Goal: Information Seeking & Learning: Learn about a topic

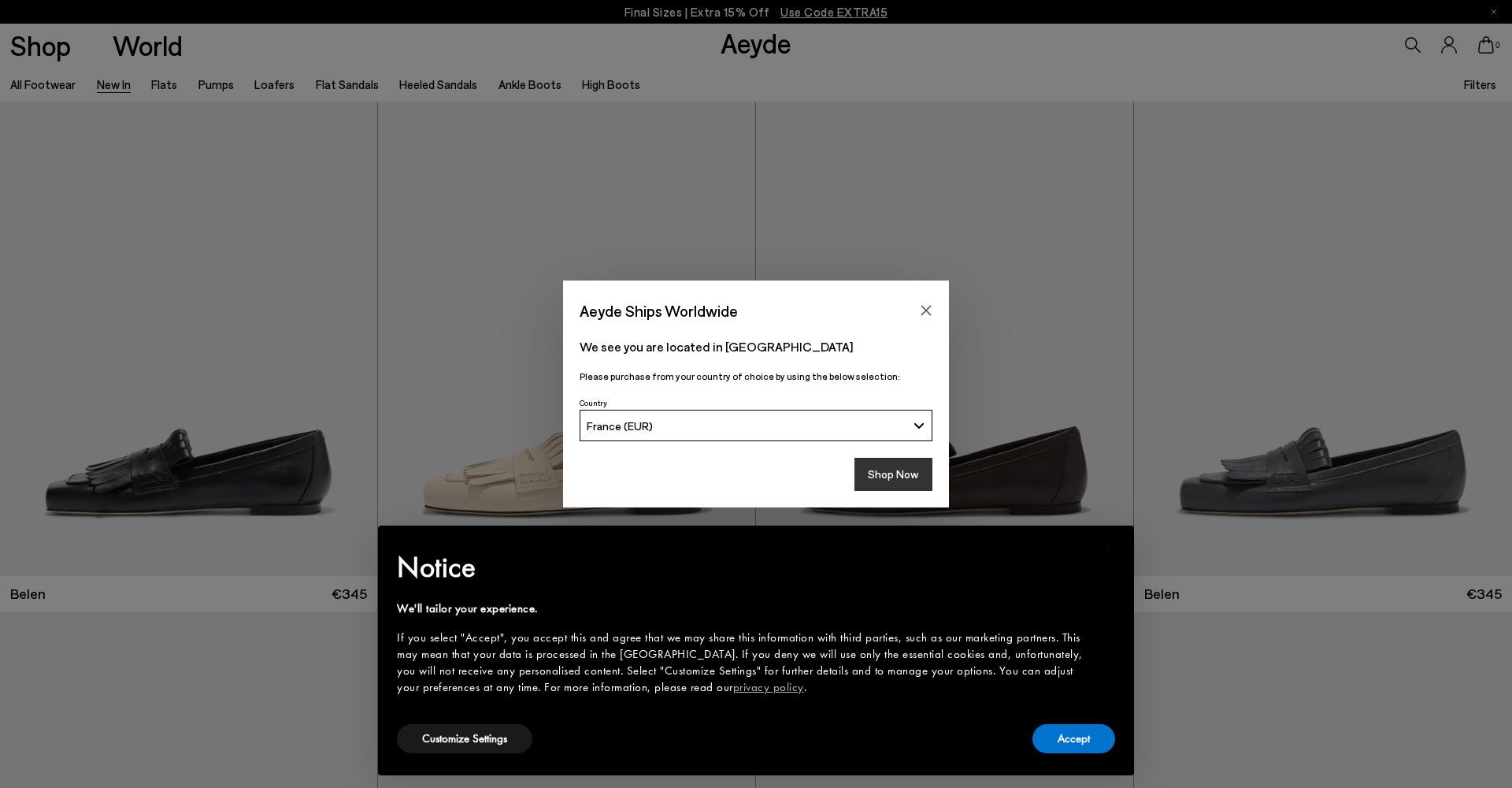
click at [890, 476] on button "Shop Now" at bounding box center [894, 474] width 78 height 33
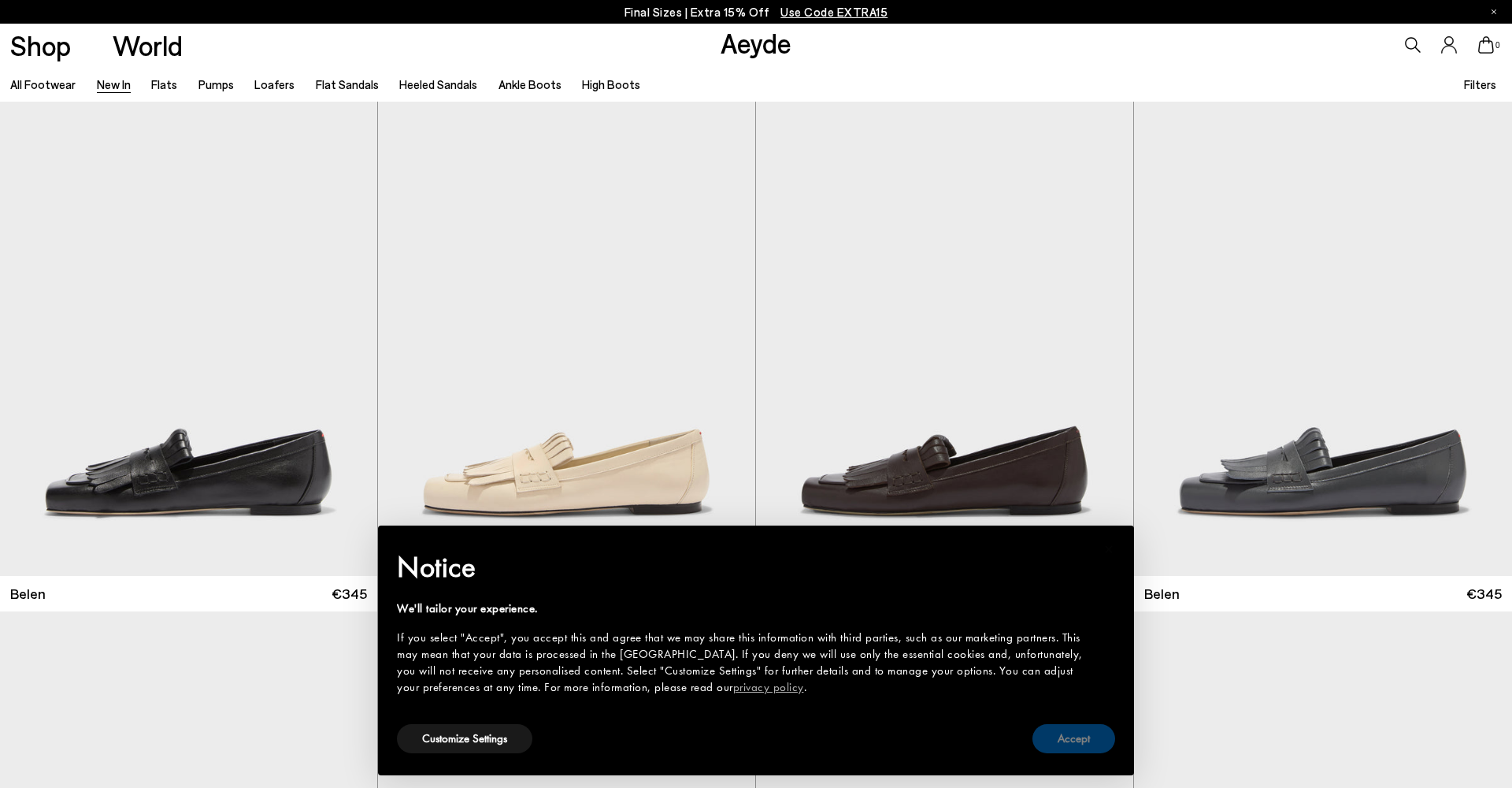
click at [1067, 738] on button "Accept" at bounding box center [1075, 738] width 83 height 29
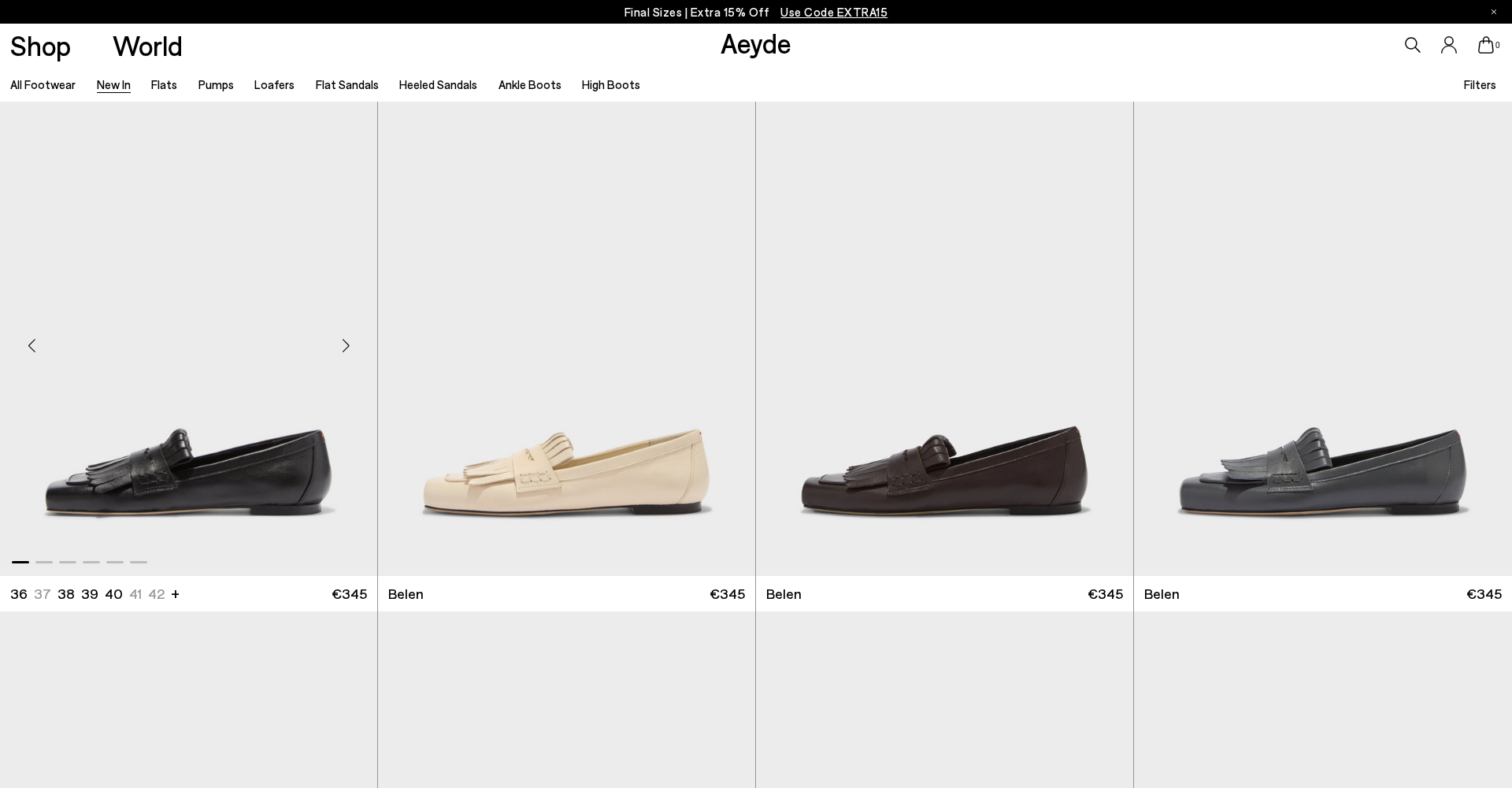
click at [352, 340] on div "Next slide" at bounding box center [346, 345] width 47 height 47
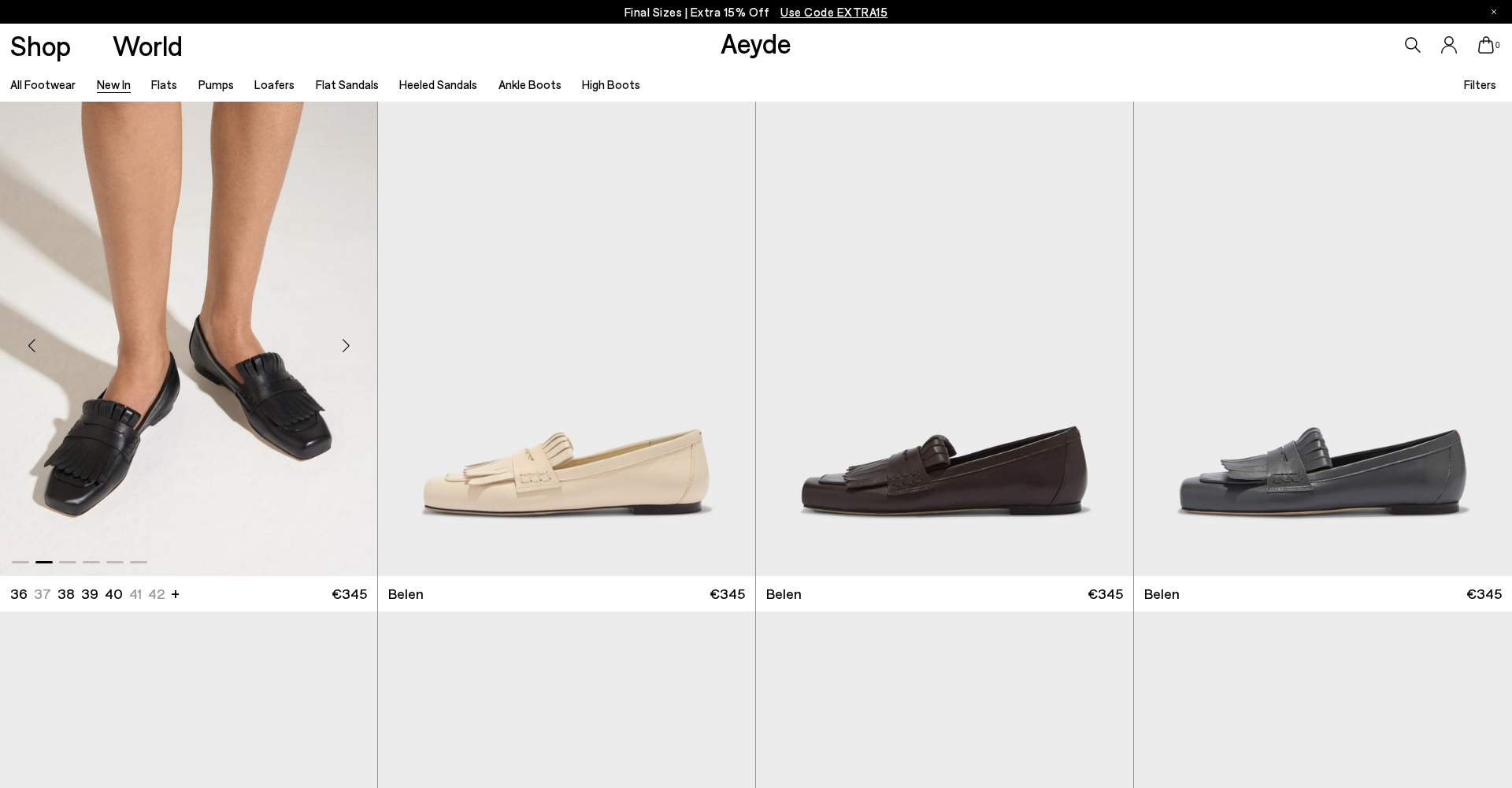
click at [345, 343] on div "Next slide" at bounding box center [346, 345] width 47 height 47
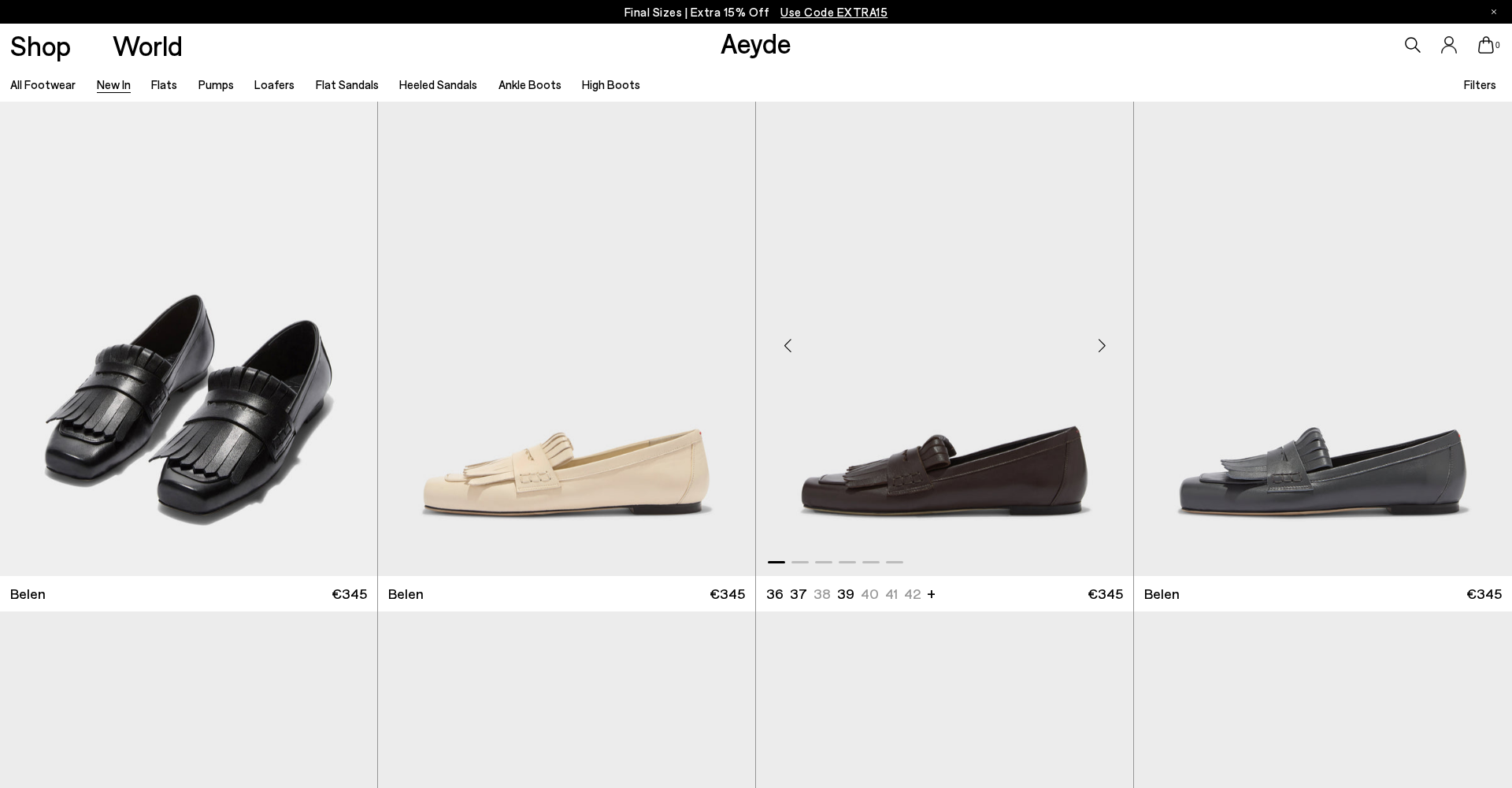
click at [1105, 343] on div "Next slide" at bounding box center [1102, 345] width 47 height 47
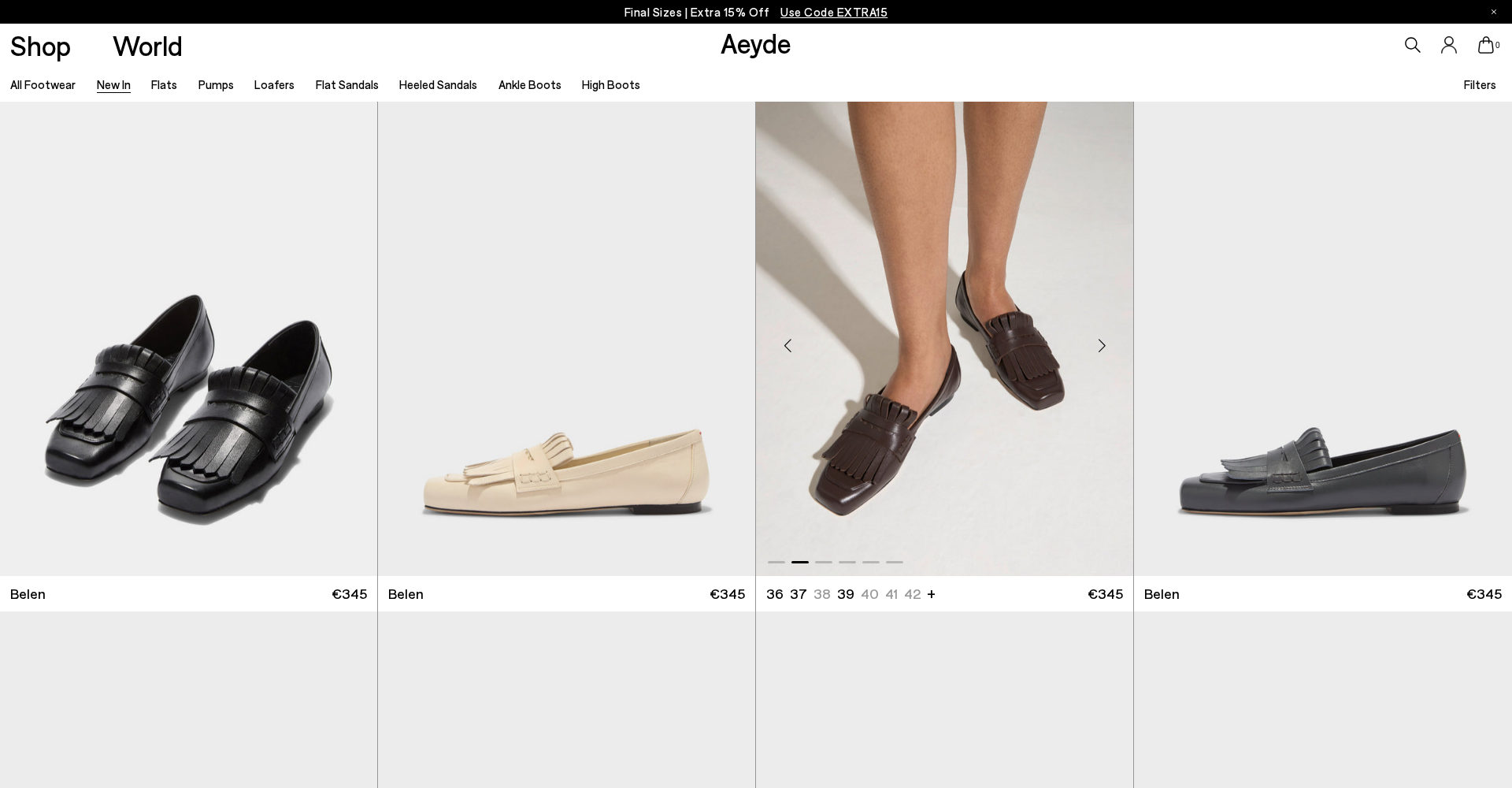
click at [1105, 342] on div "Next slide" at bounding box center [1102, 345] width 47 height 47
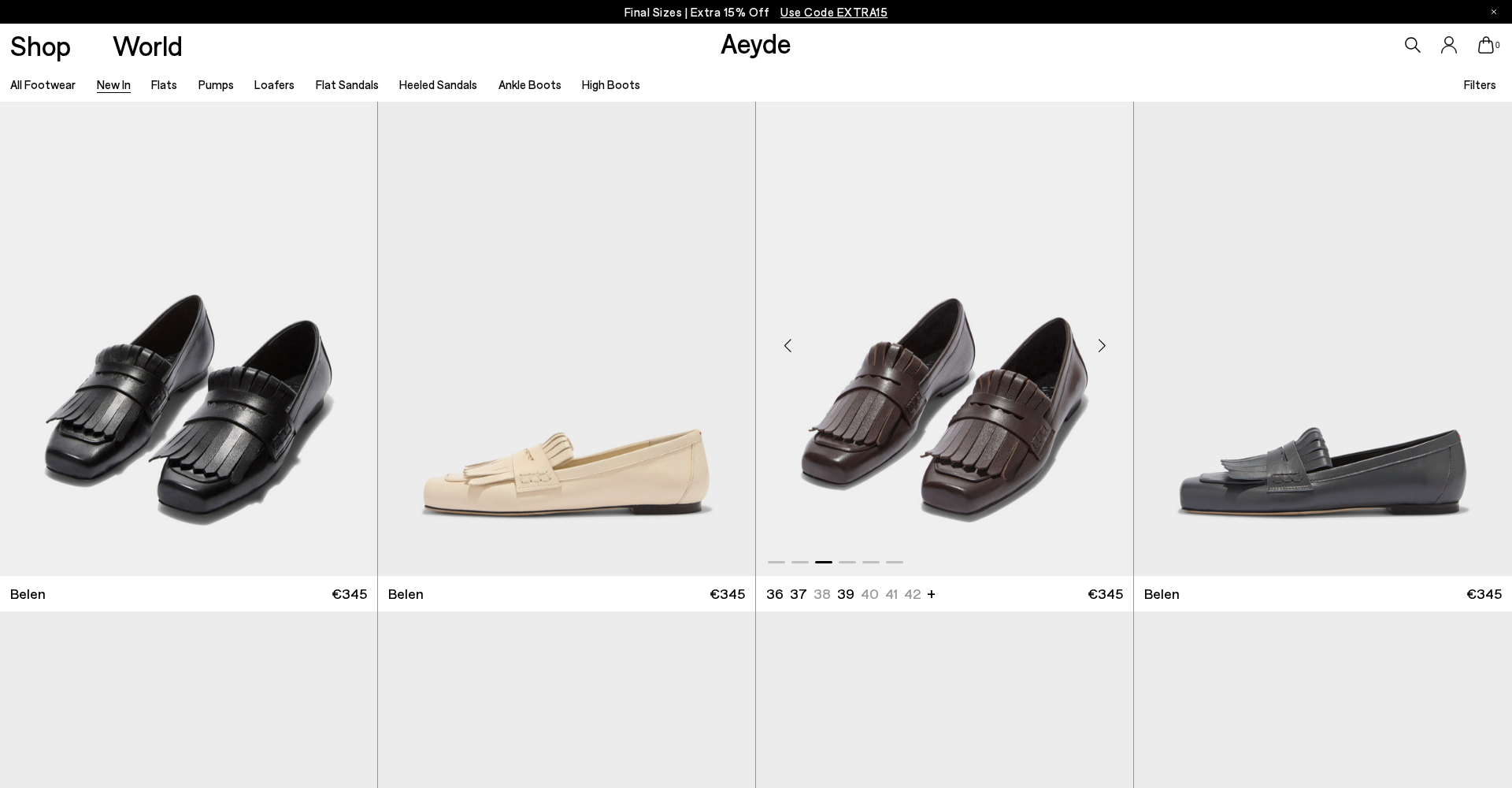
click at [1105, 342] on div "Next slide" at bounding box center [1102, 345] width 47 height 47
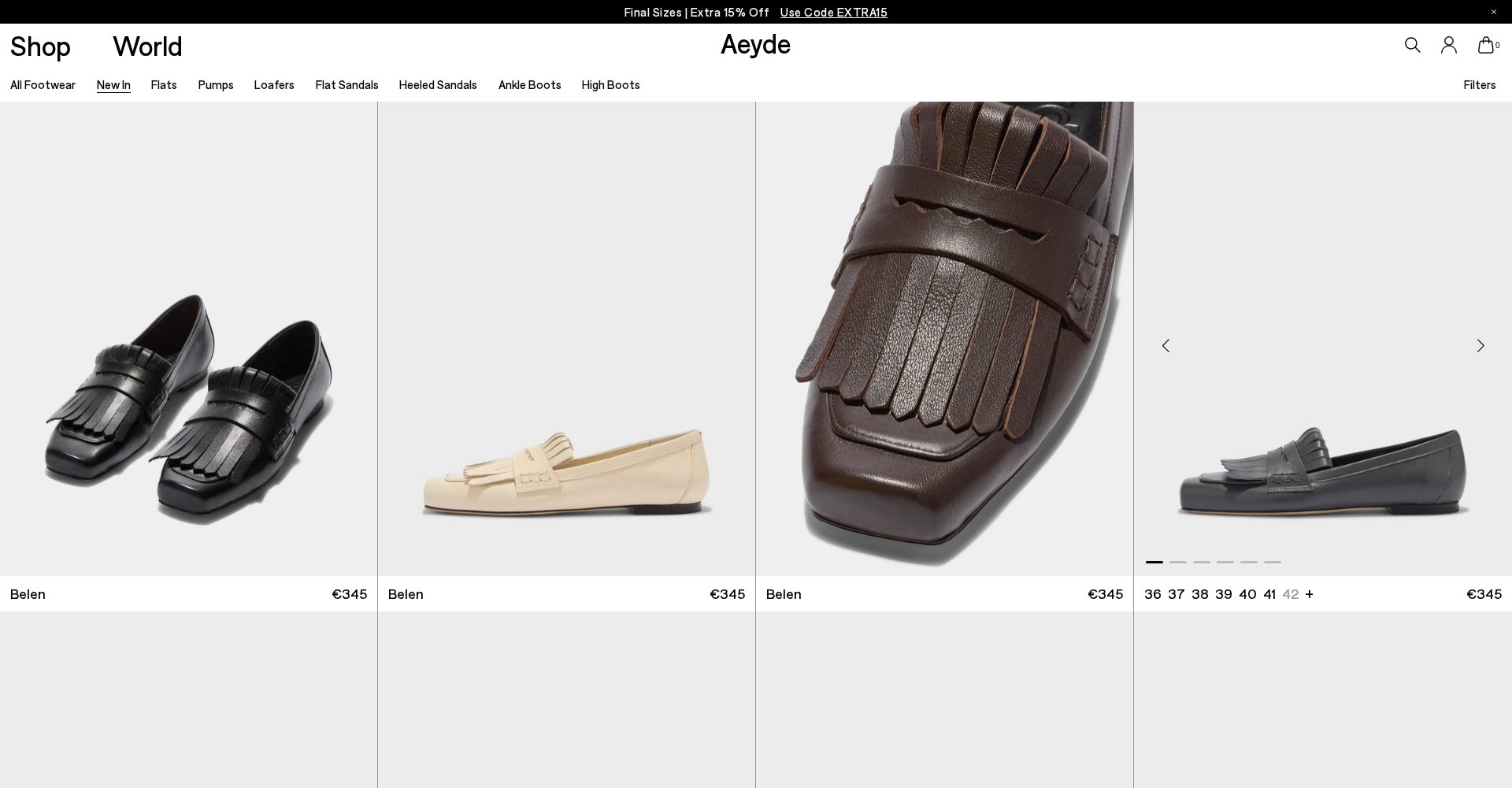
click at [1173, 401] on img "1 / 6" at bounding box center [1323, 338] width 378 height 474
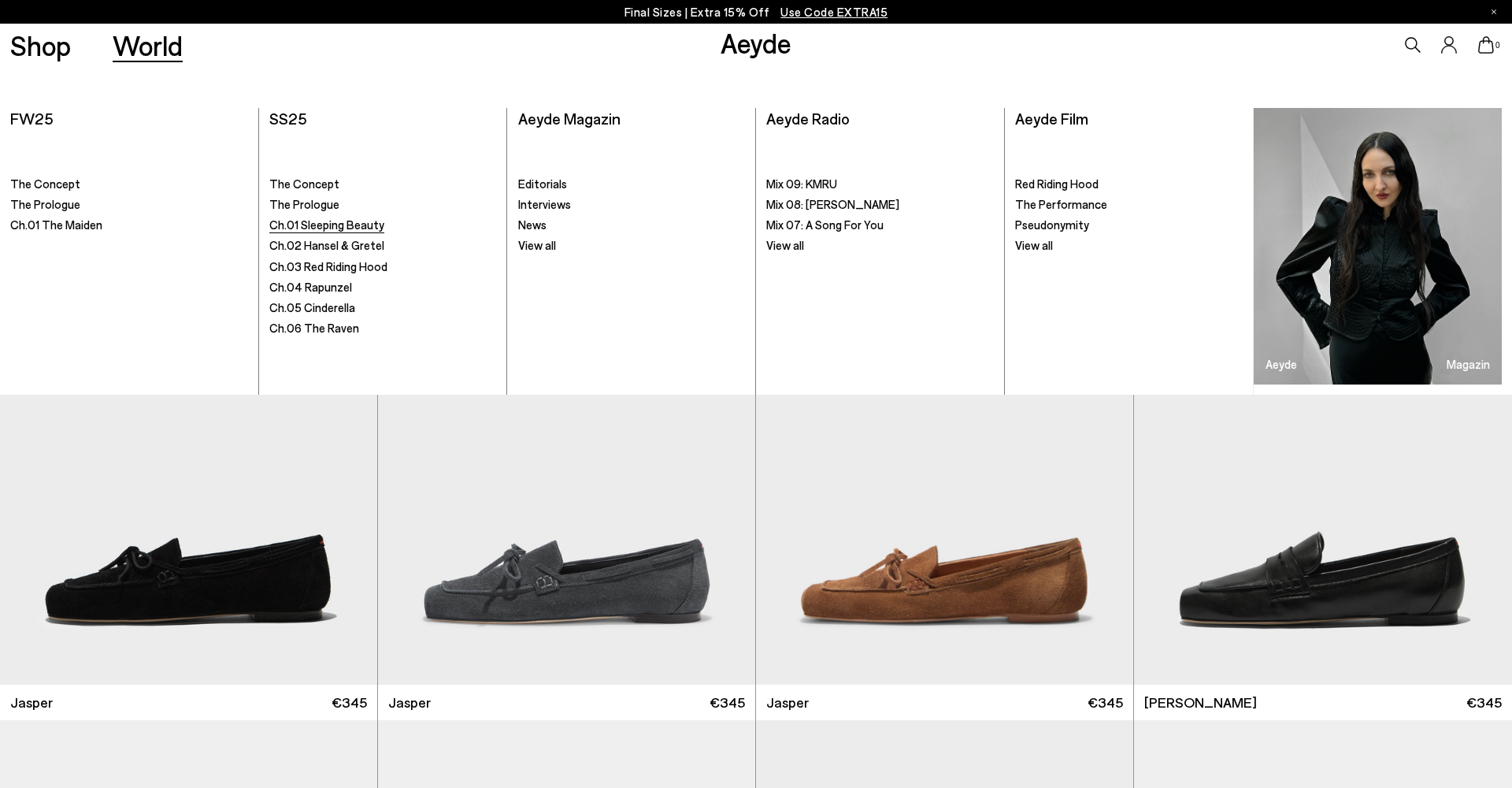
scroll to position [402, 0]
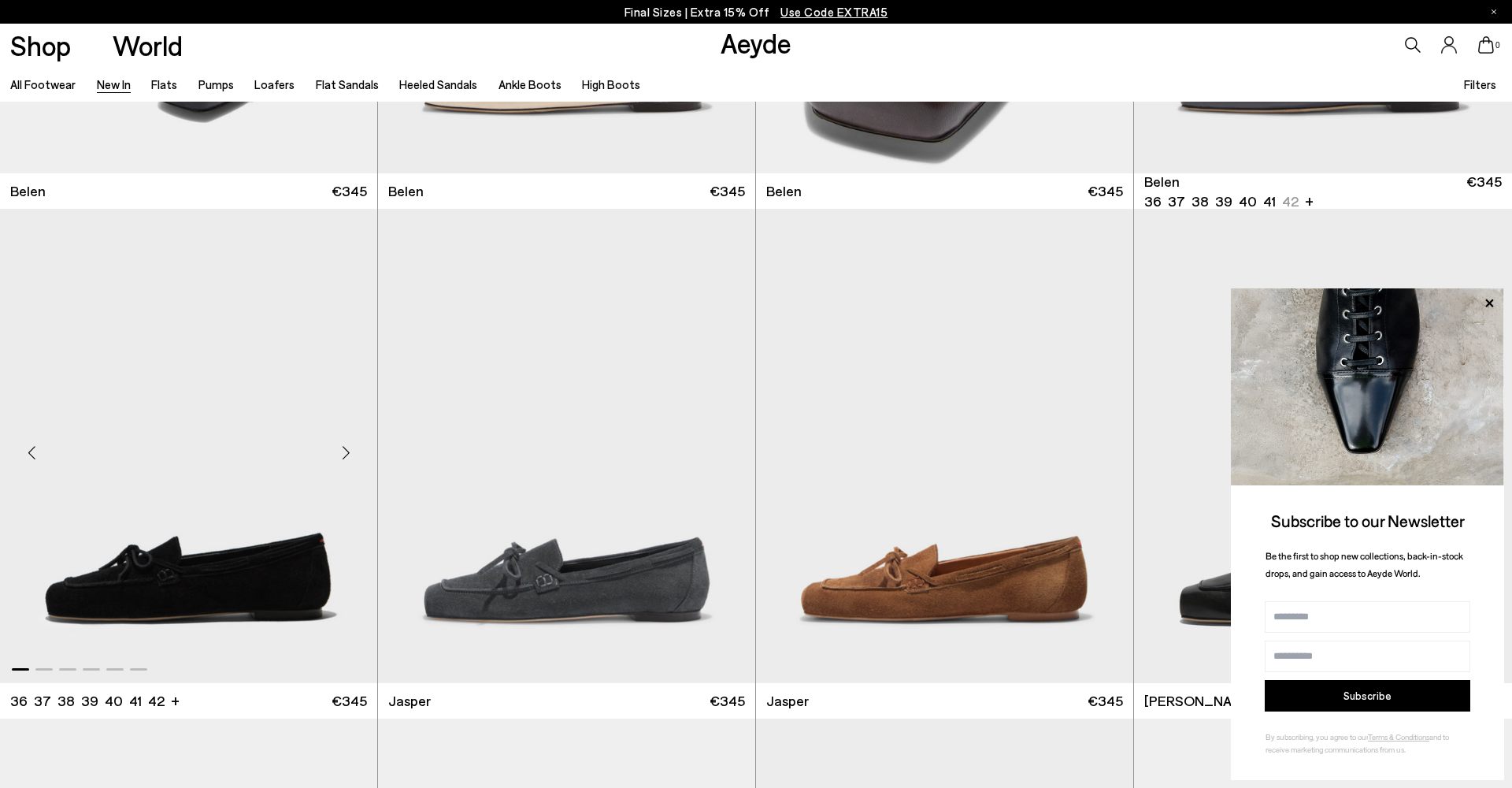
click at [347, 451] on div "Next slide" at bounding box center [346, 452] width 47 height 47
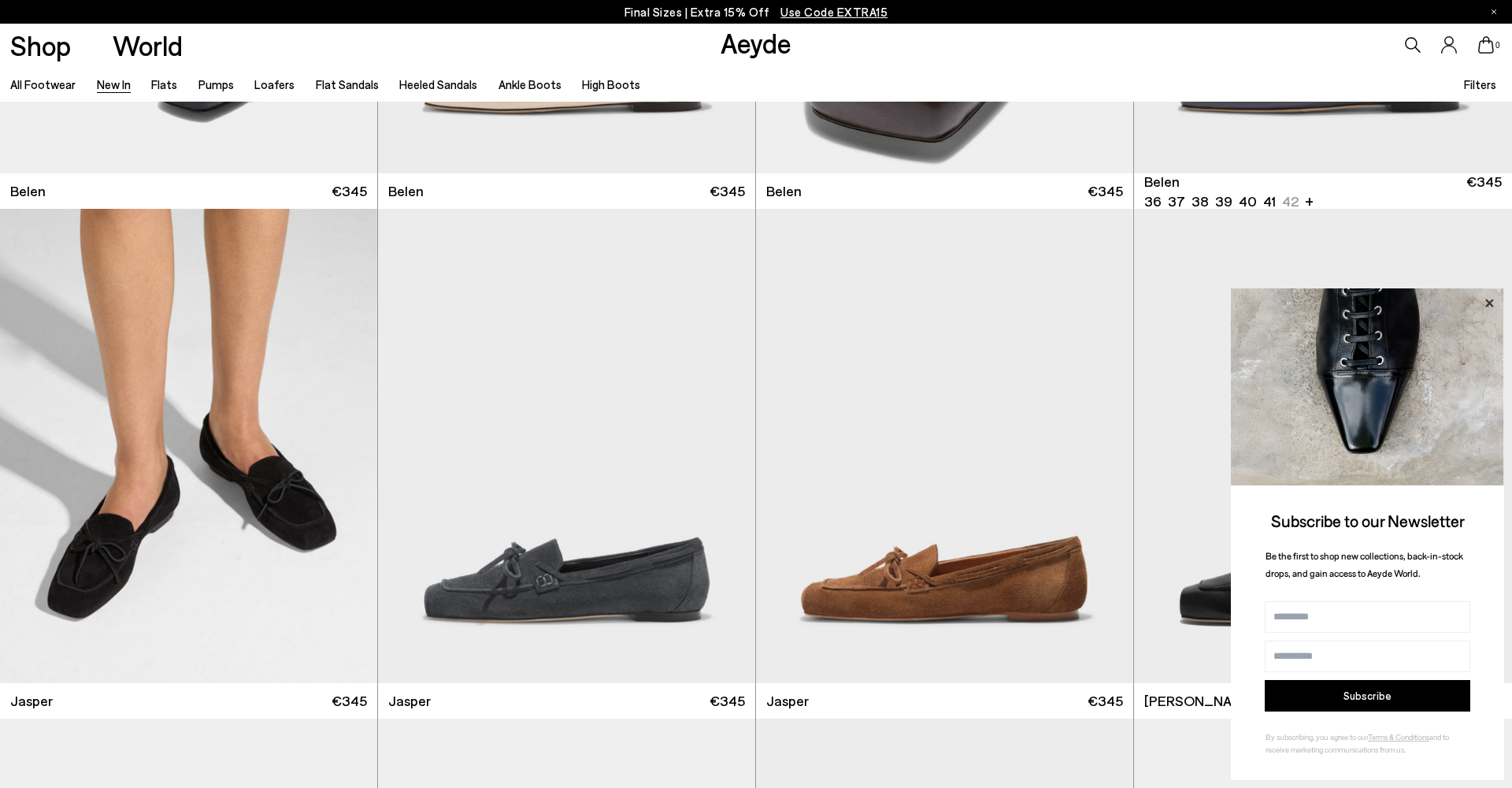
click at [1489, 305] on icon at bounding box center [1489, 303] width 8 height 8
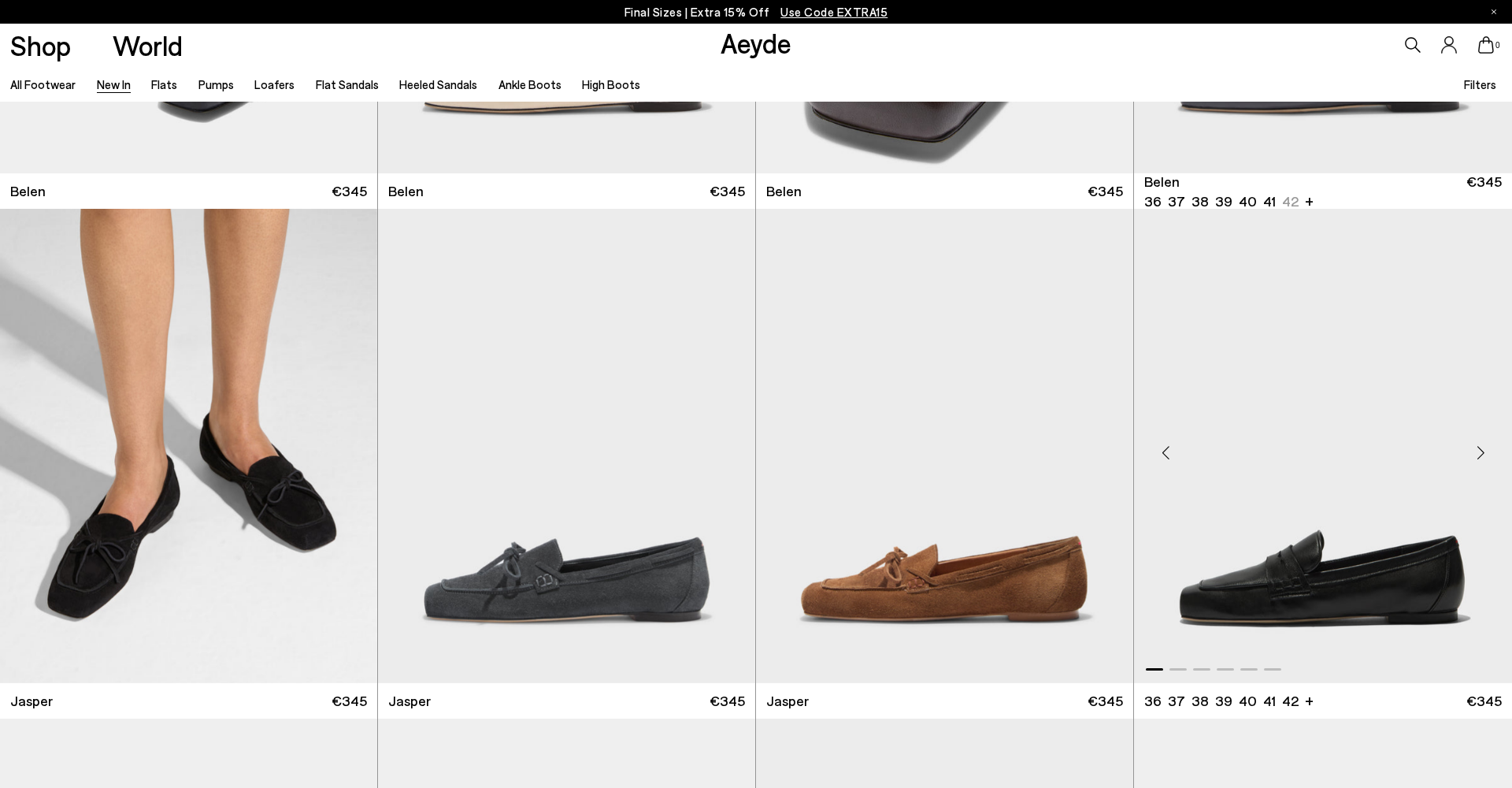
click at [1485, 454] on div "Next slide" at bounding box center [1481, 452] width 47 height 47
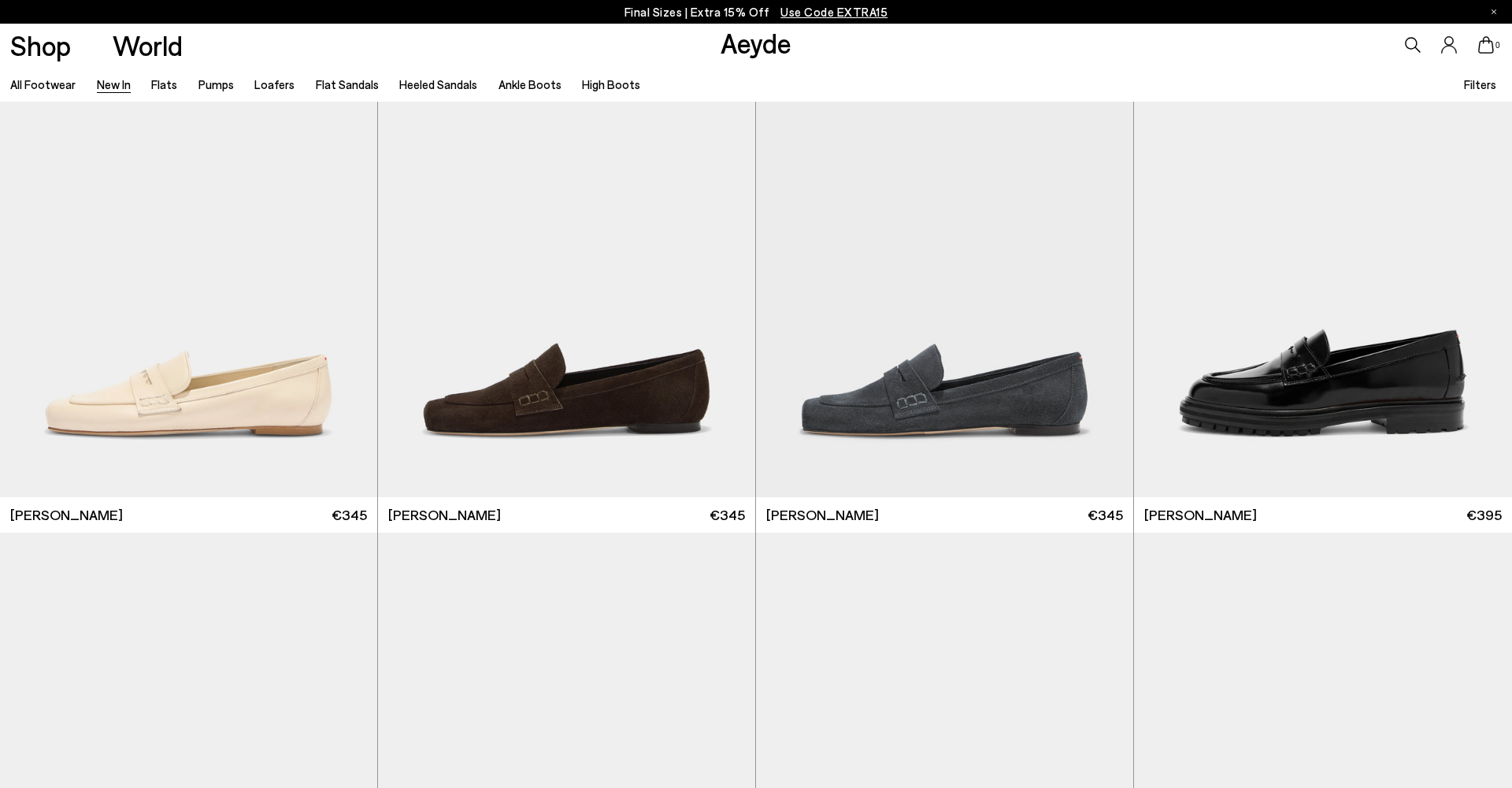
scroll to position [1100, 0]
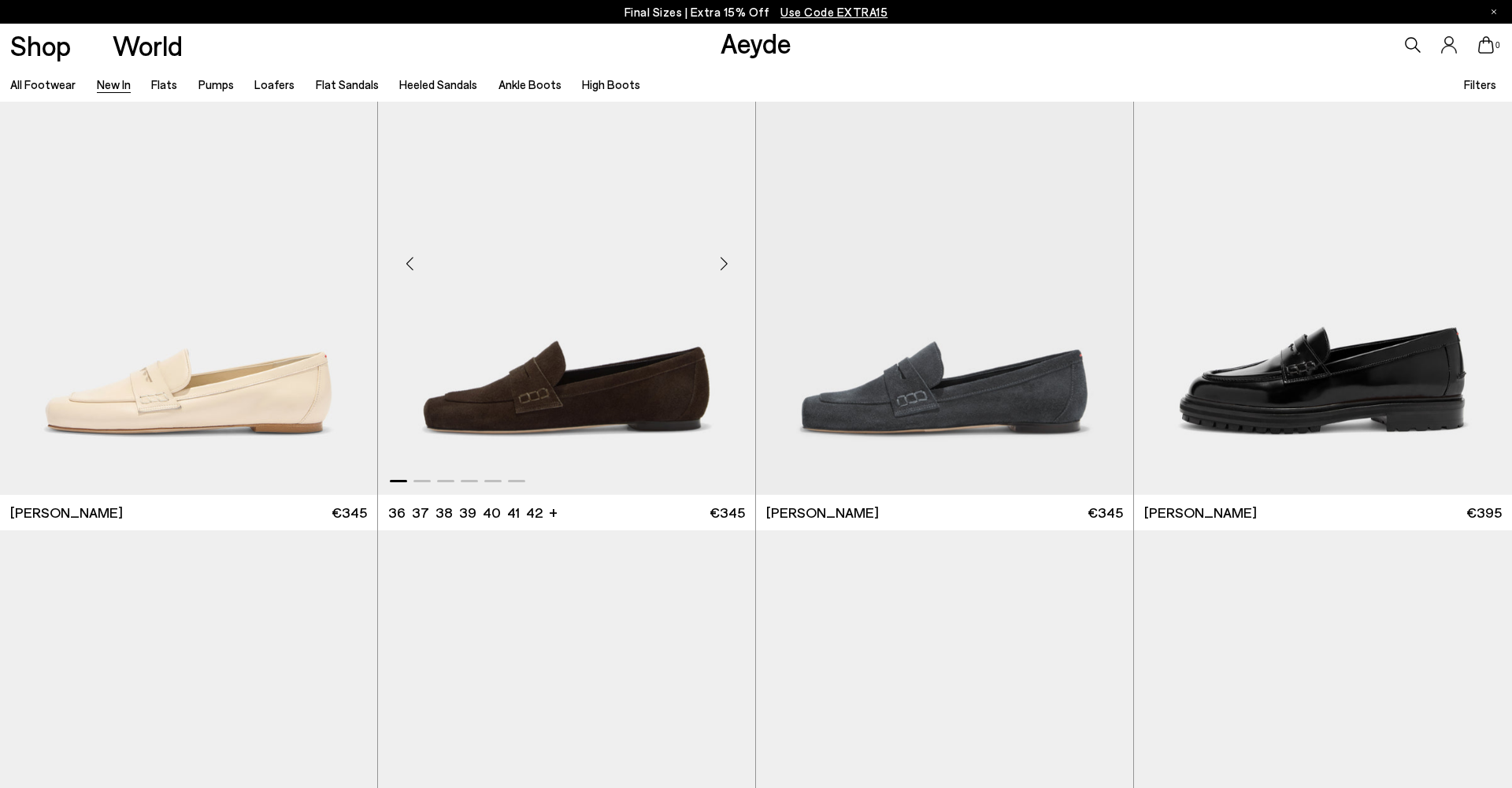
click at [726, 271] on div "Next slide" at bounding box center [724, 264] width 47 height 47
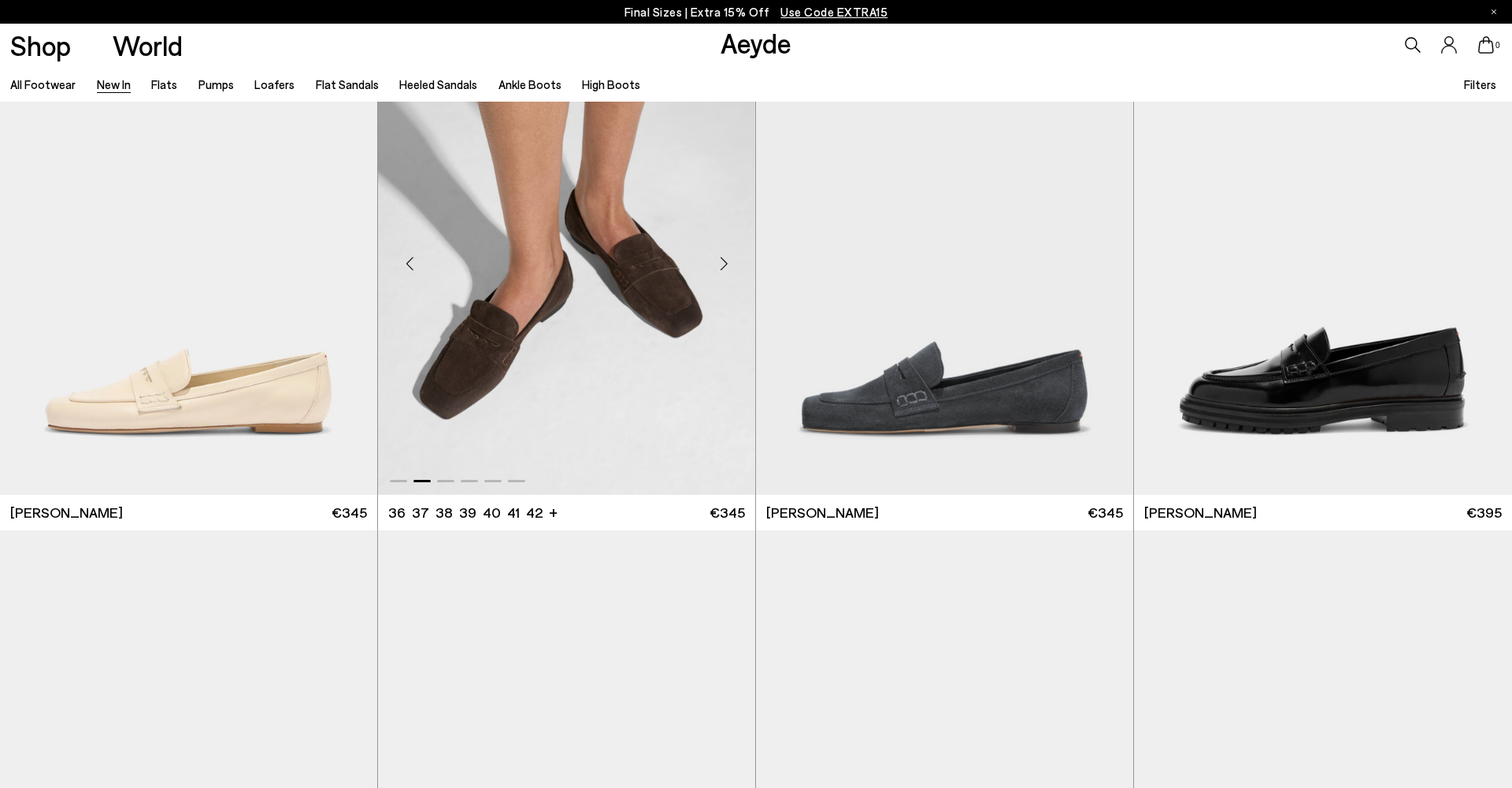
click at [726, 271] on div "Next slide" at bounding box center [724, 264] width 47 height 47
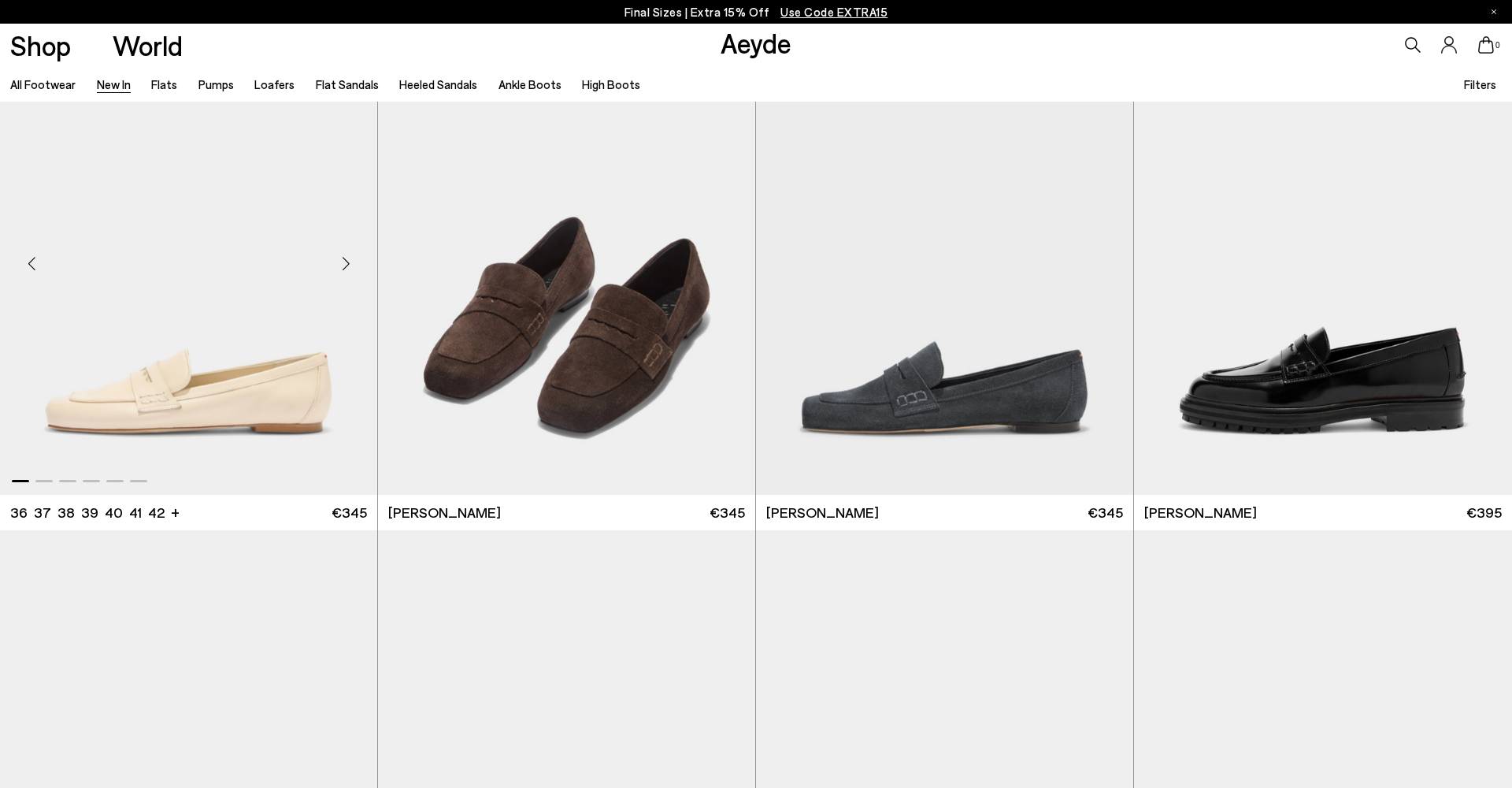
click at [340, 268] on div "Next slide" at bounding box center [346, 264] width 47 height 47
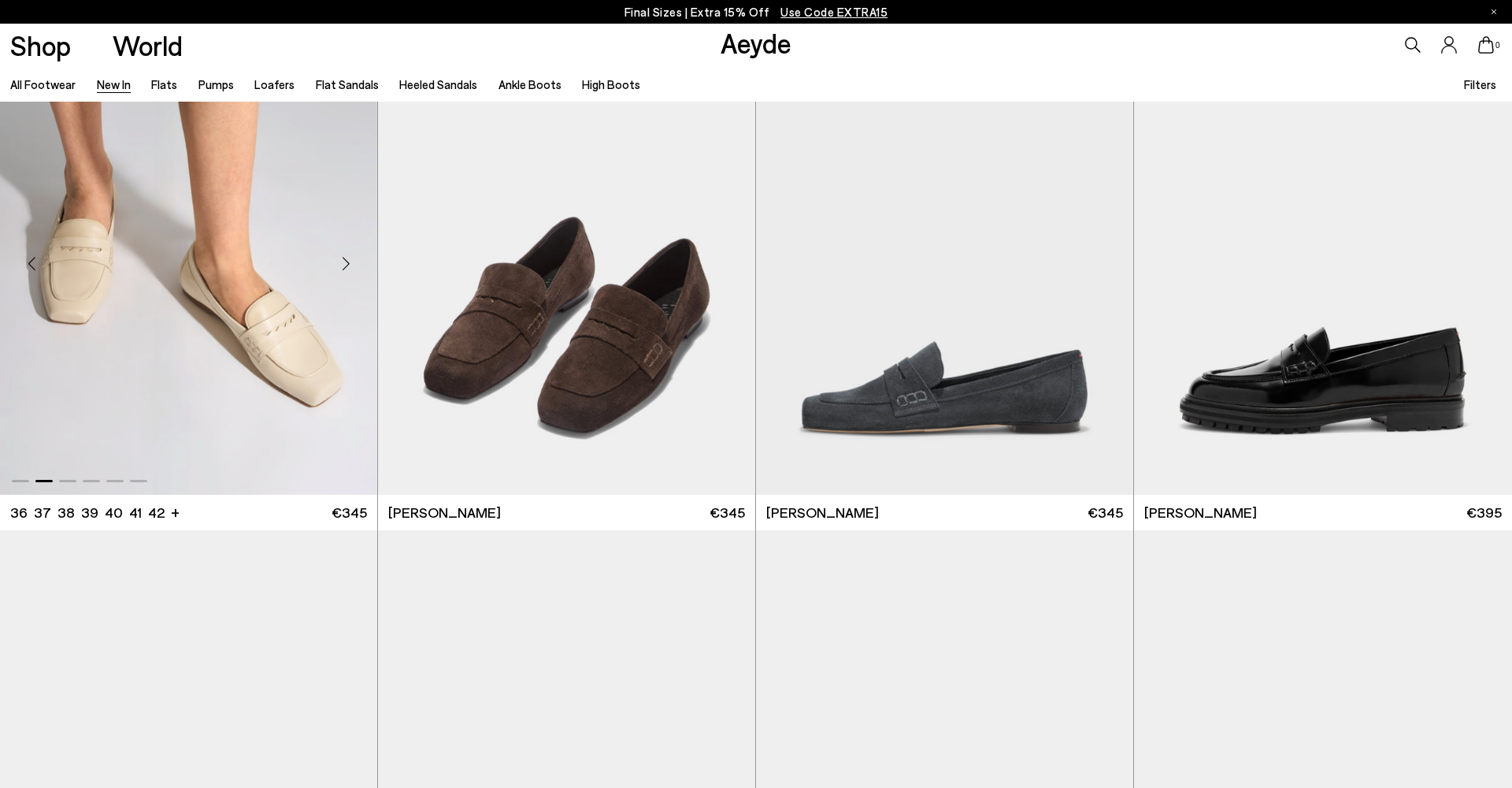
click at [340, 268] on div "Next slide" at bounding box center [346, 264] width 47 height 47
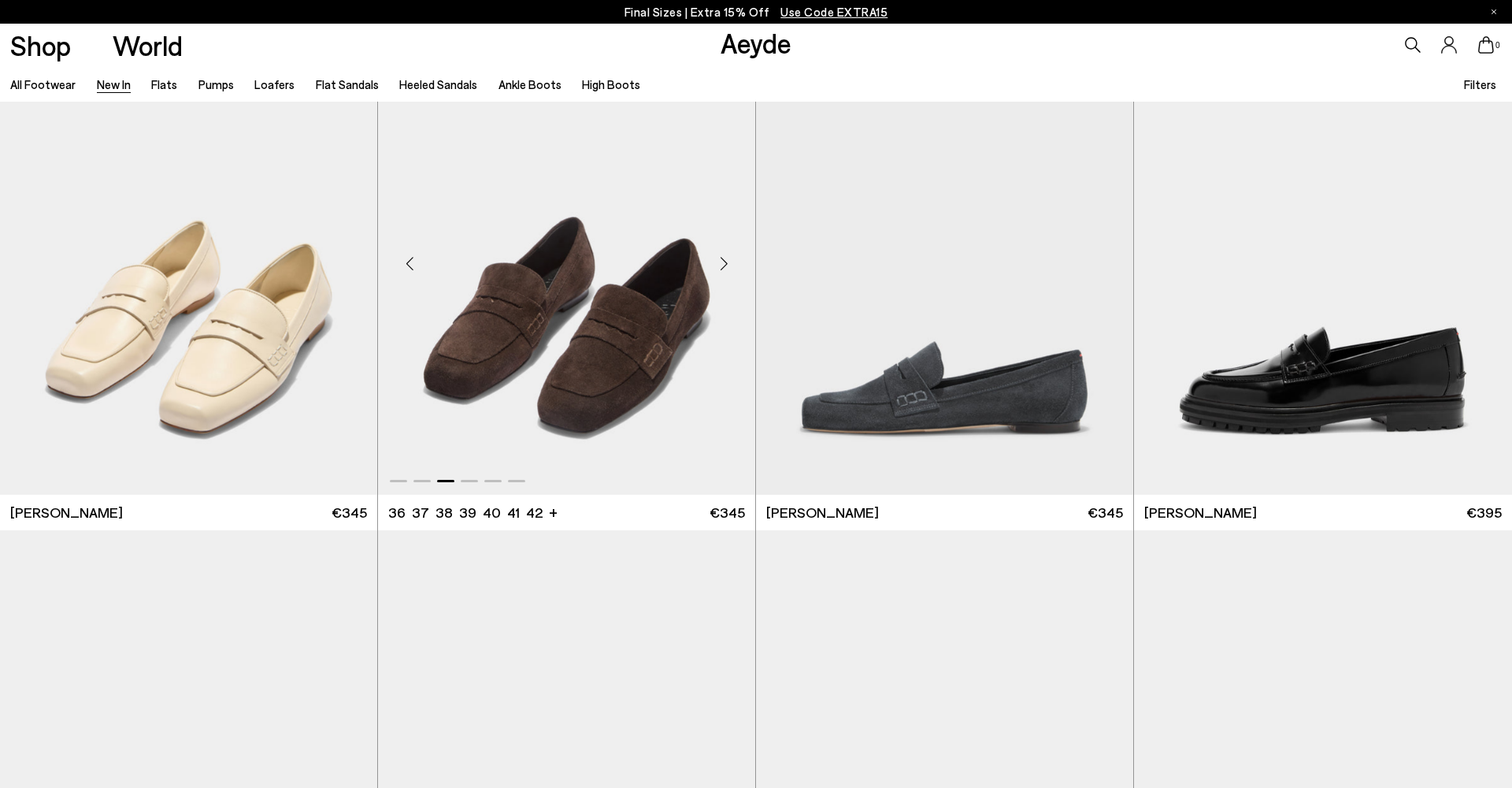
click at [722, 262] on div "Next slide" at bounding box center [724, 264] width 47 height 47
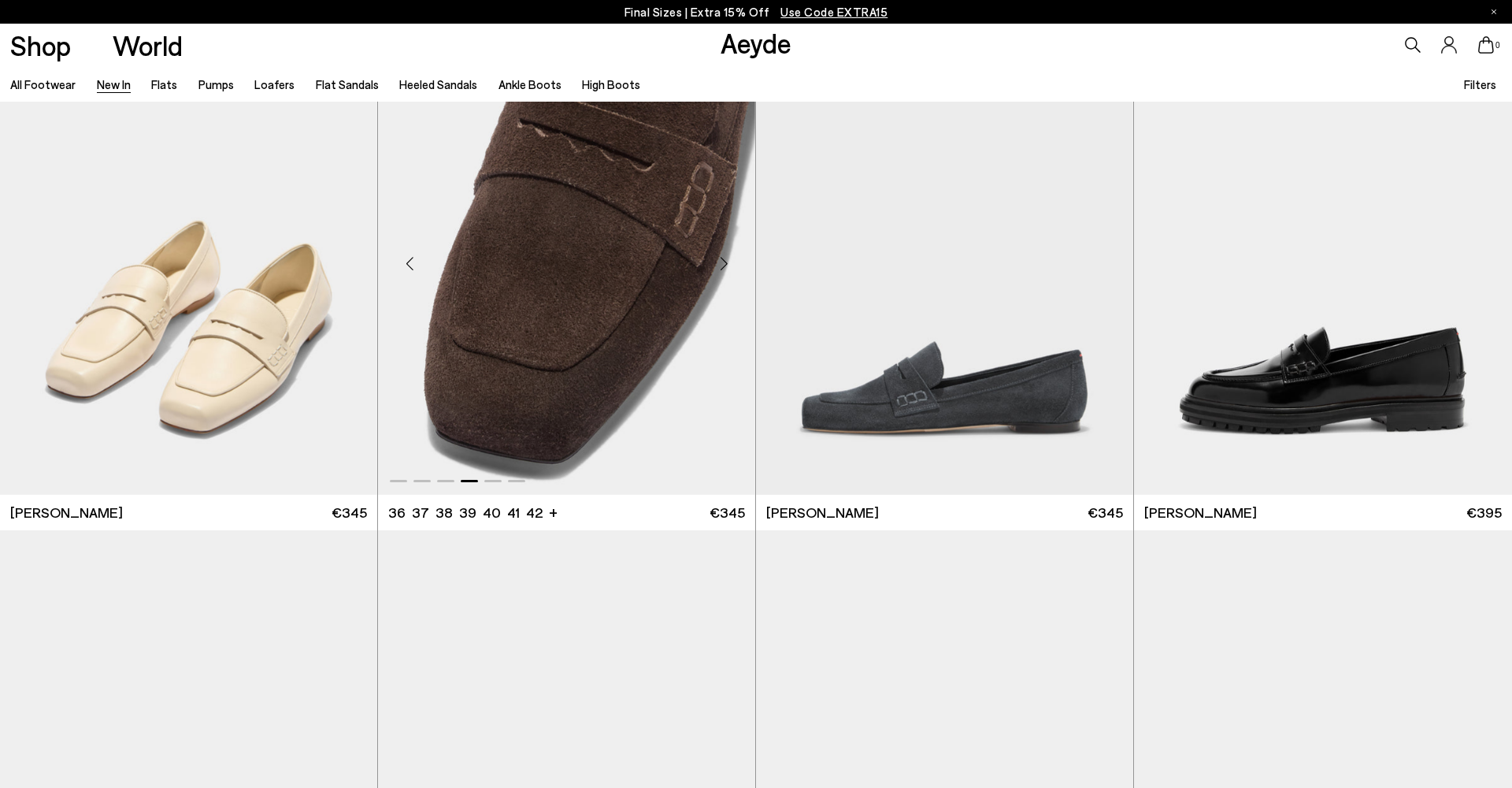
click at [722, 262] on div "Next slide" at bounding box center [724, 264] width 47 height 47
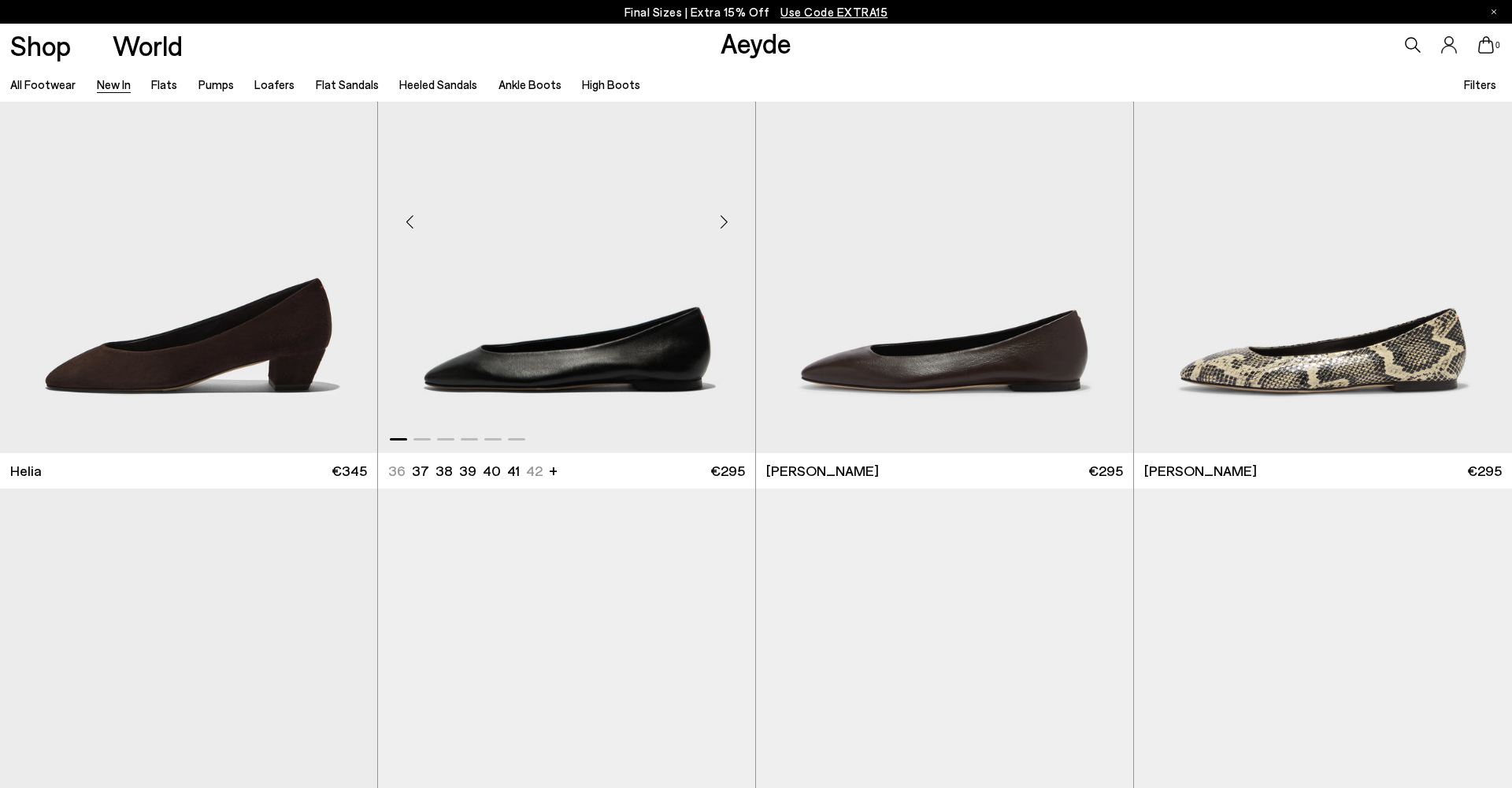
scroll to position [2166, 0]
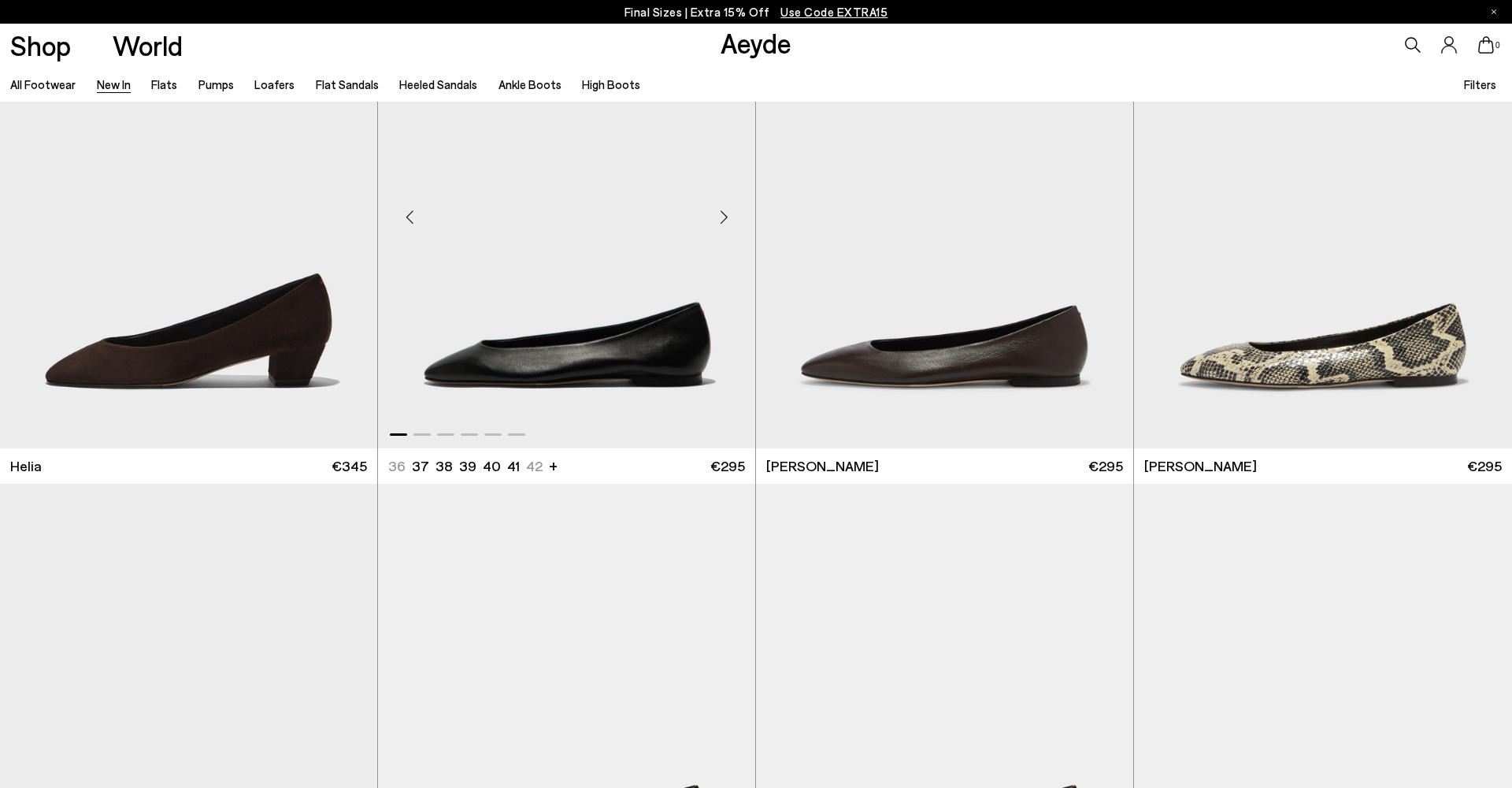
click at [717, 222] on div "Next slide" at bounding box center [724, 218] width 47 height 47
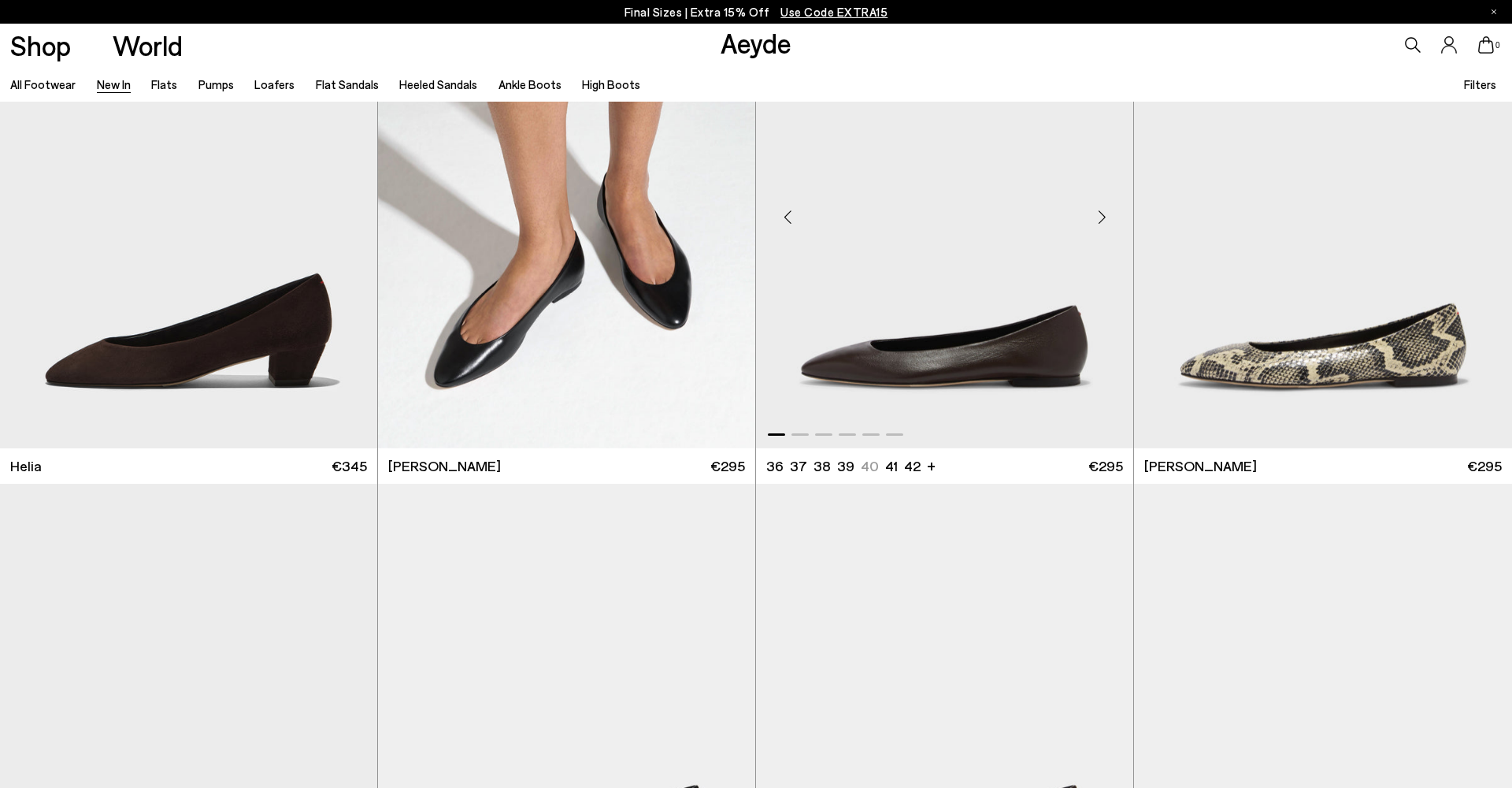
click at [1101, 218] on div "Next slide" at bounding box center [1102, 218] width 47 height 47
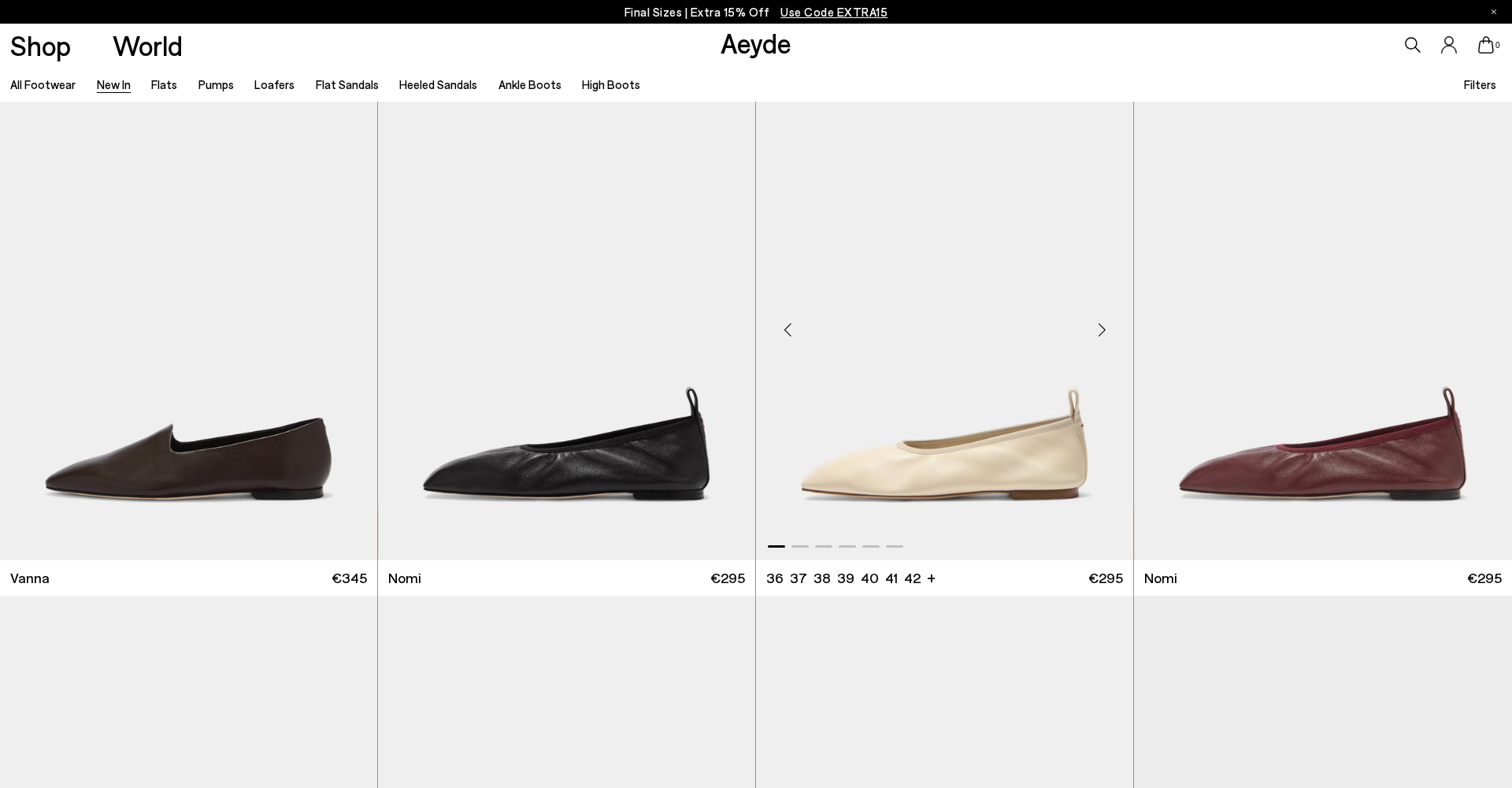
scroll to position [3290, 0]
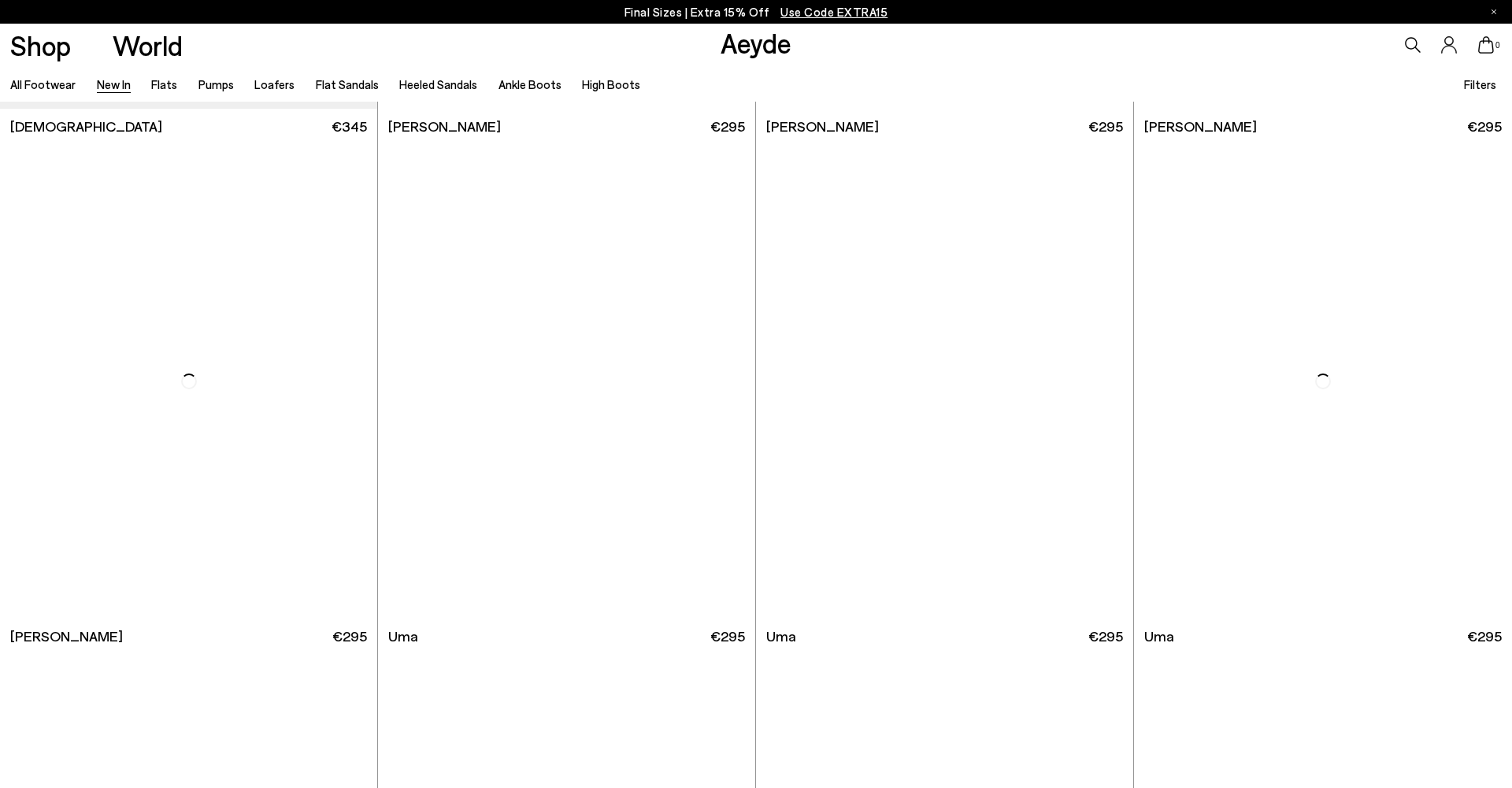
scroll to position [9130, 0]
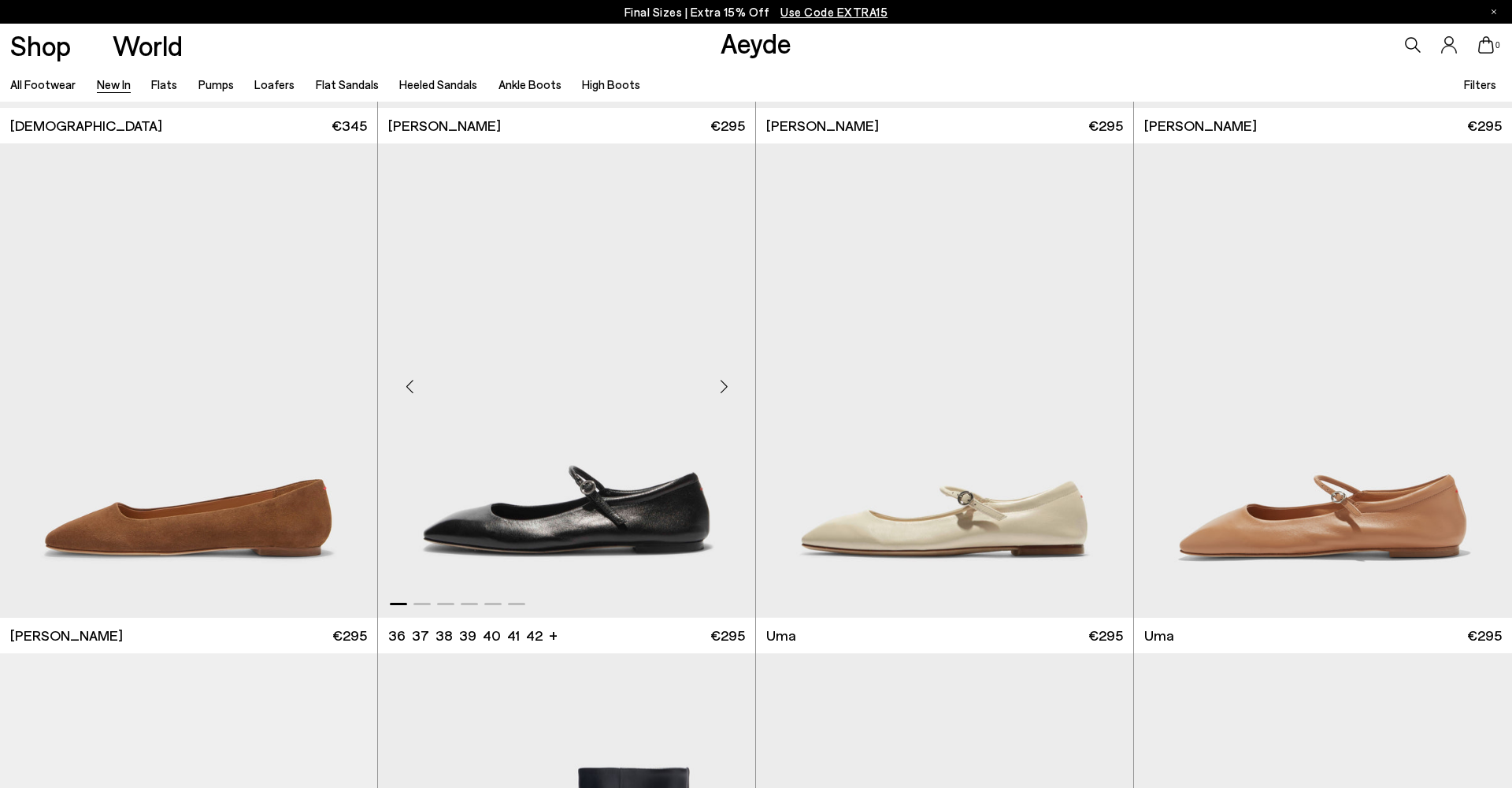
click at [721, 393] on div "Next slide" at bounding box center [724, 386] width 47 height 47
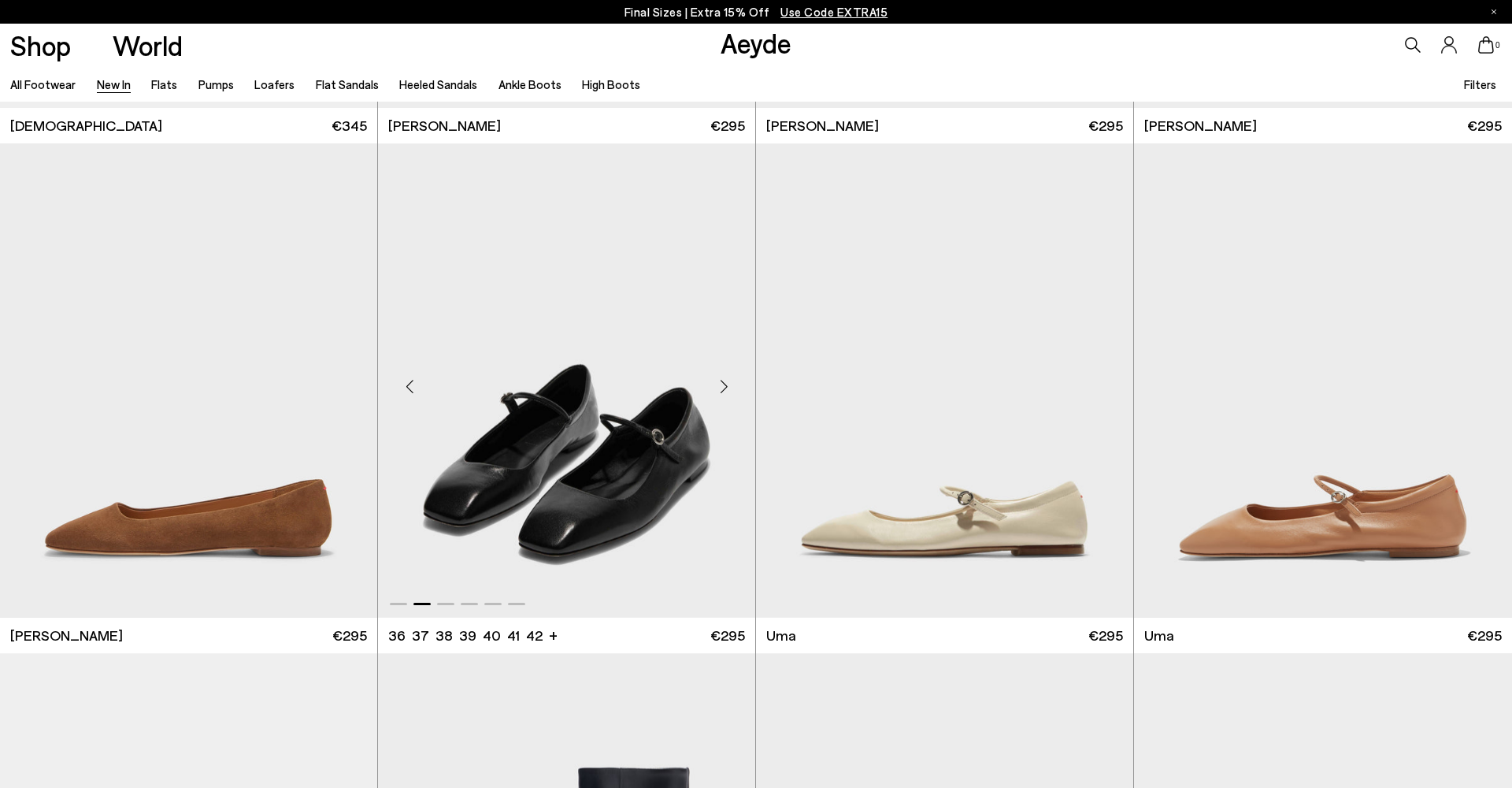
click at [721, 392] on div "Next slide" at bounding box center [724, 386] width 47 height 47
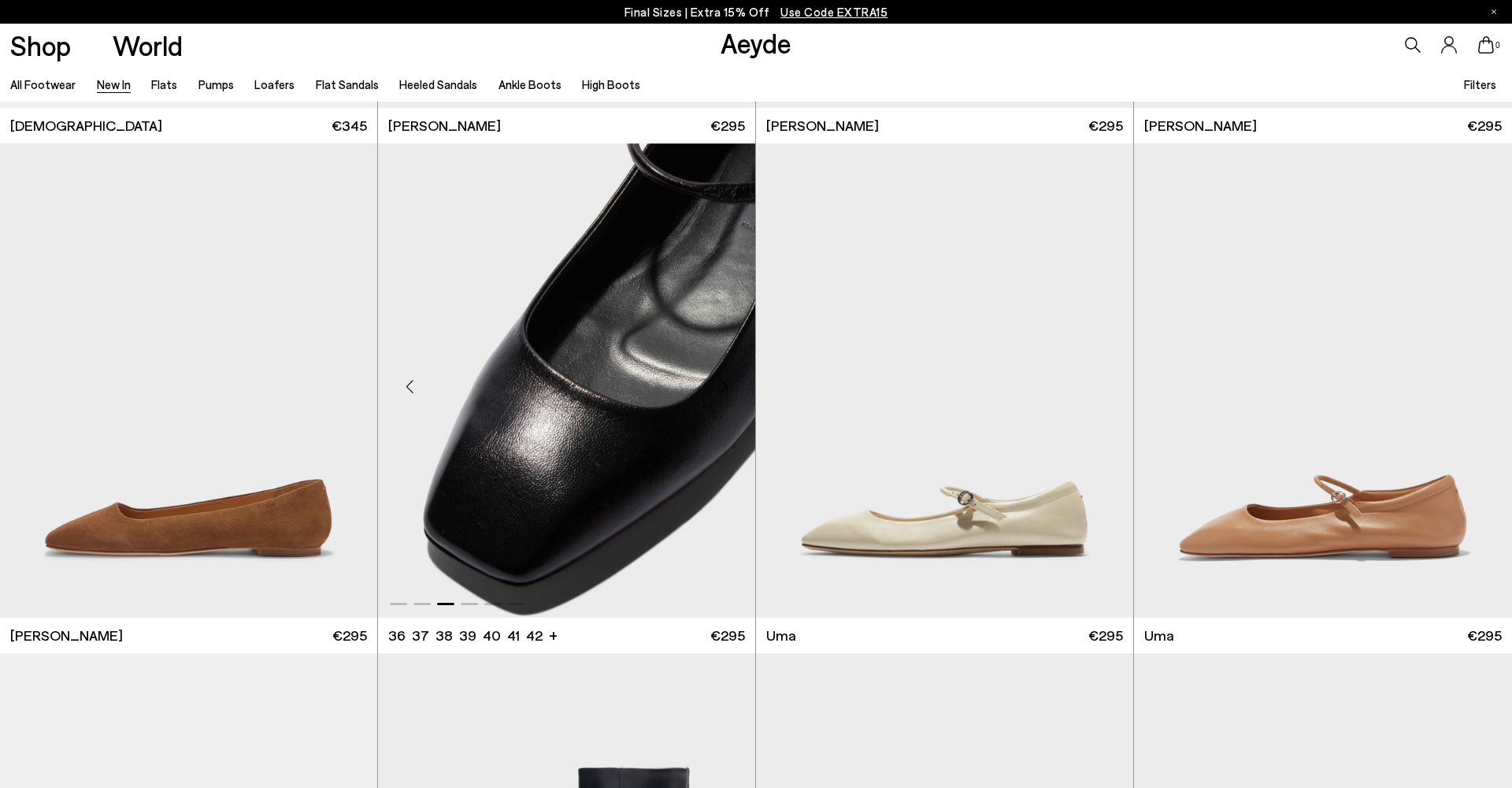
click at [721, 391] on div "Next slide" at bounding box center [724, 386] width 47 height 47
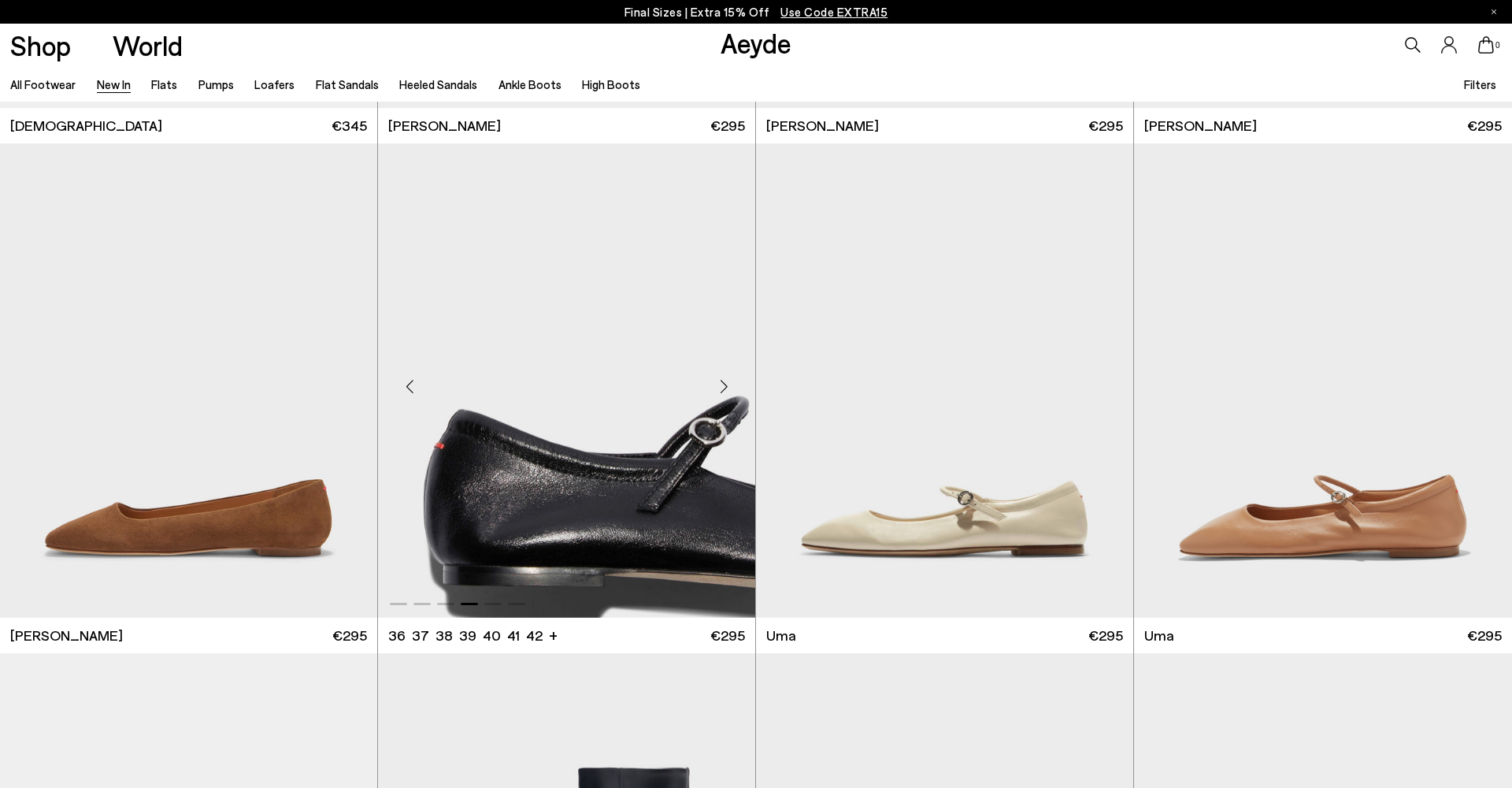
click at [721, 391] on div "Next slide" at bounding box center [724, 386] width 47 height 47
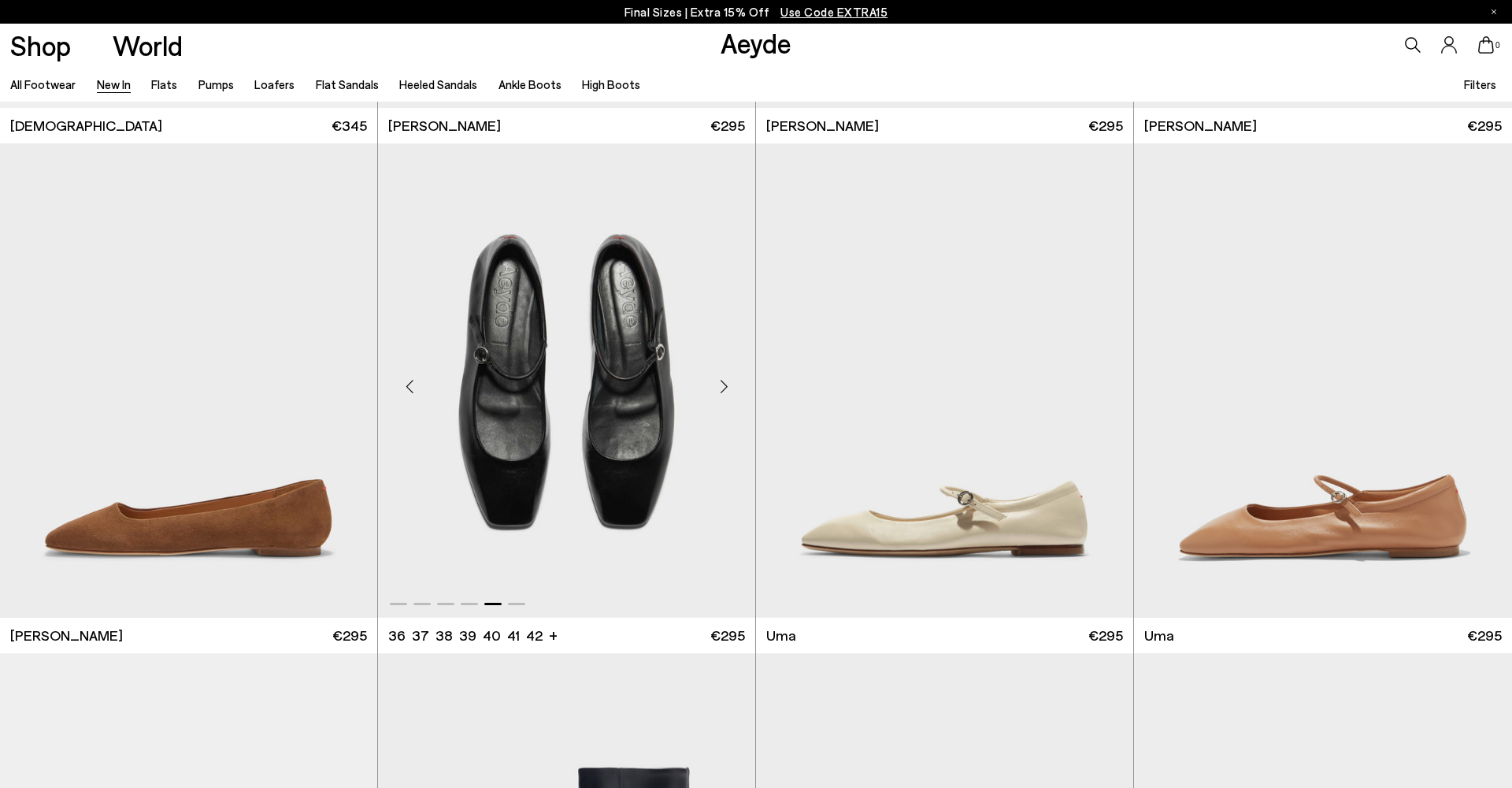
click at [721, 391] on div "Next slide" at bounding box center [724, 386] width 47 height 47
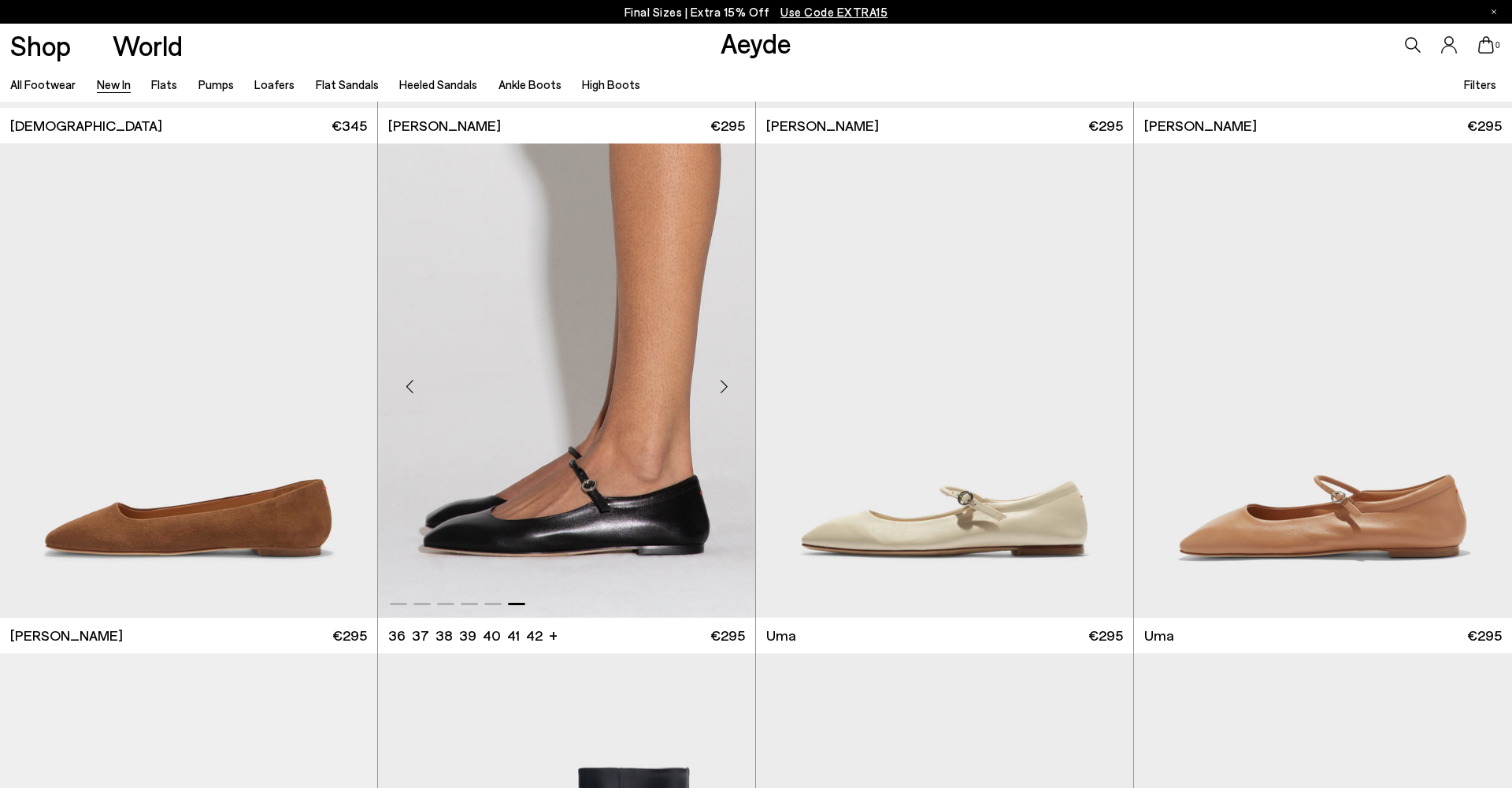
click at [721, 391] on div "Next slide" at bounding box center [724, 386] width 47 height 47
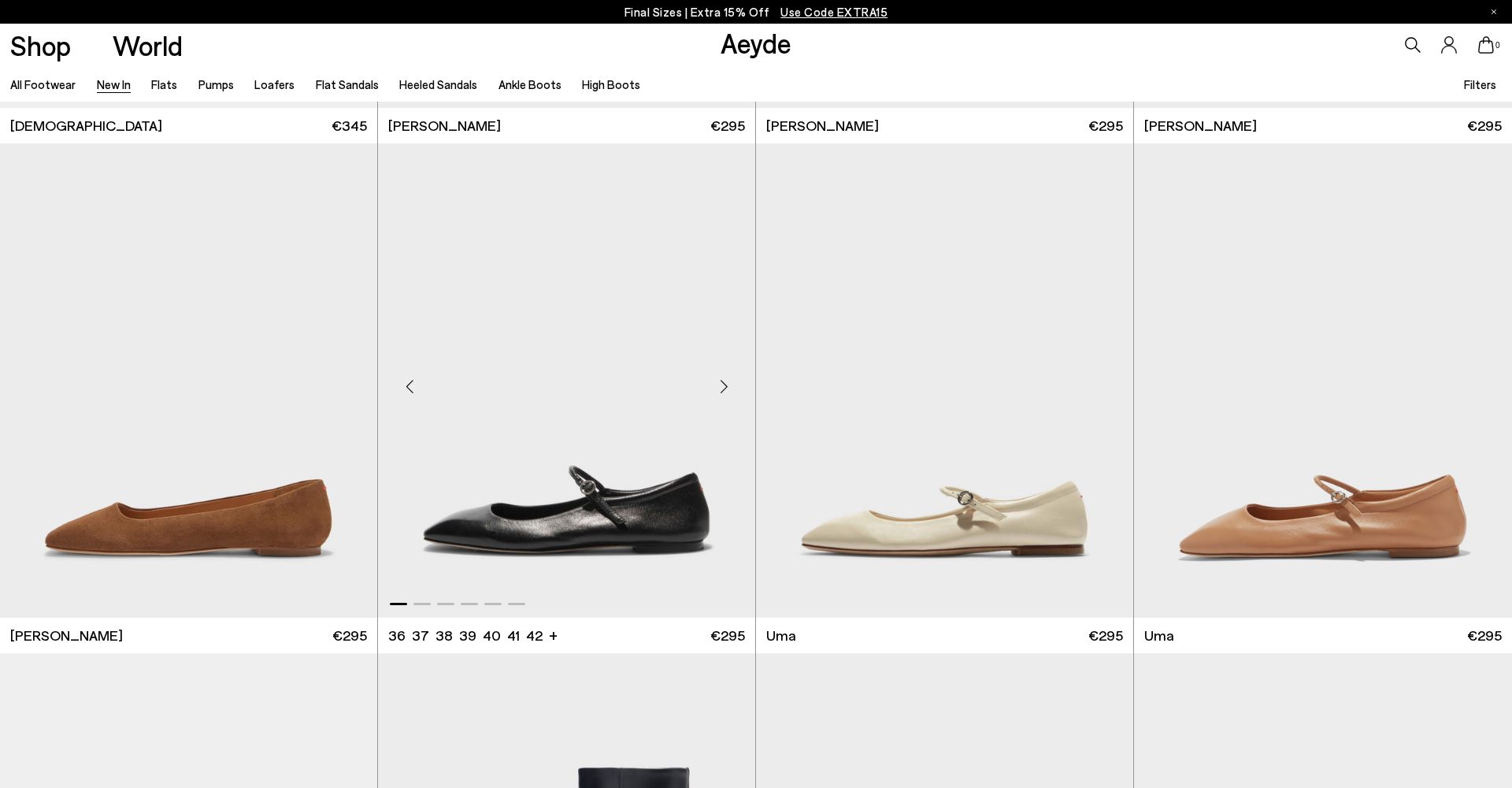
click at [721, 391] on div "Next slide" at bounding box center [724, 386] width 47 height 47
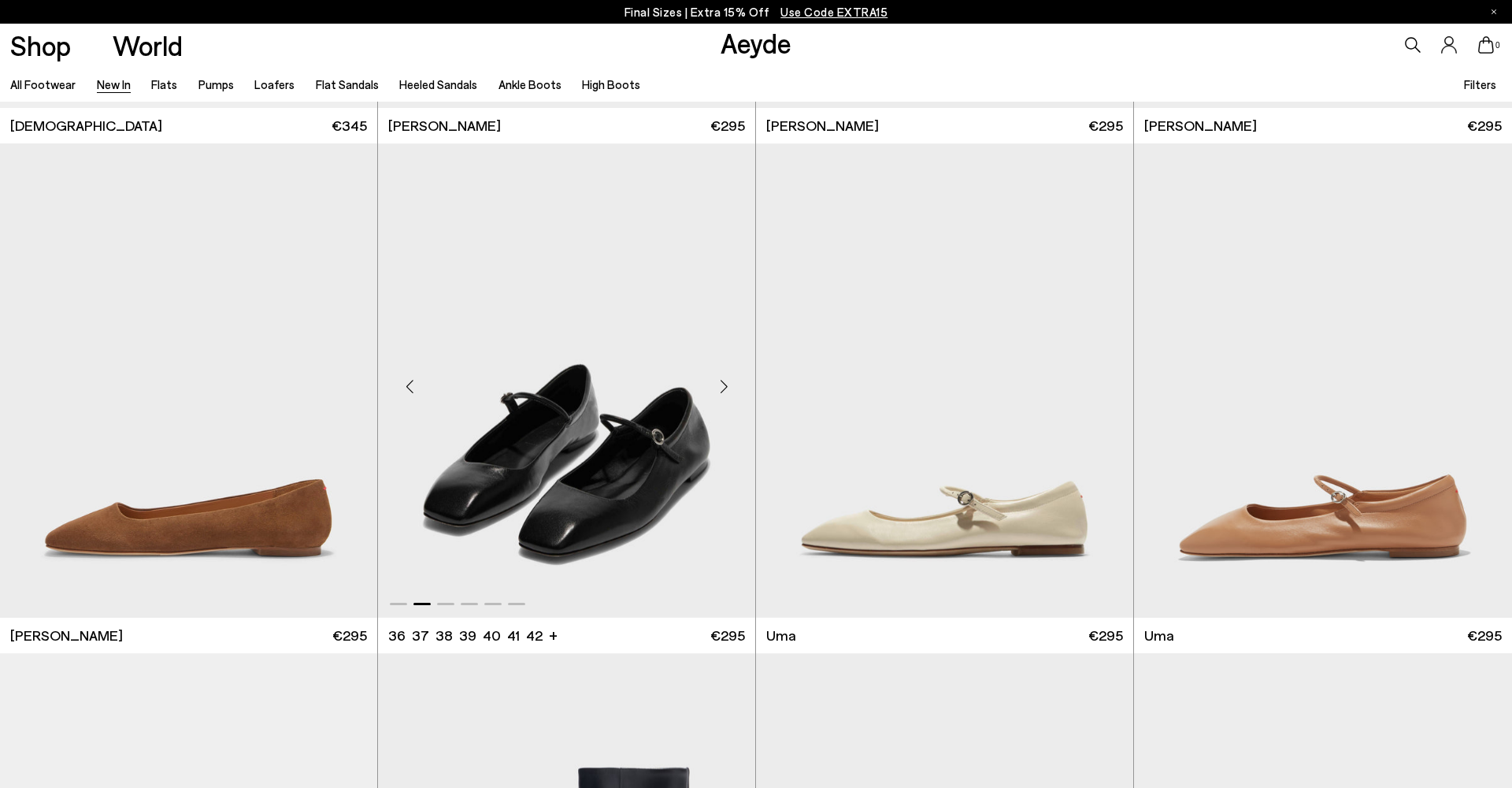
click at [721, 391] on div "Next slide" at bounding box center [724, 386] width 47 height 47
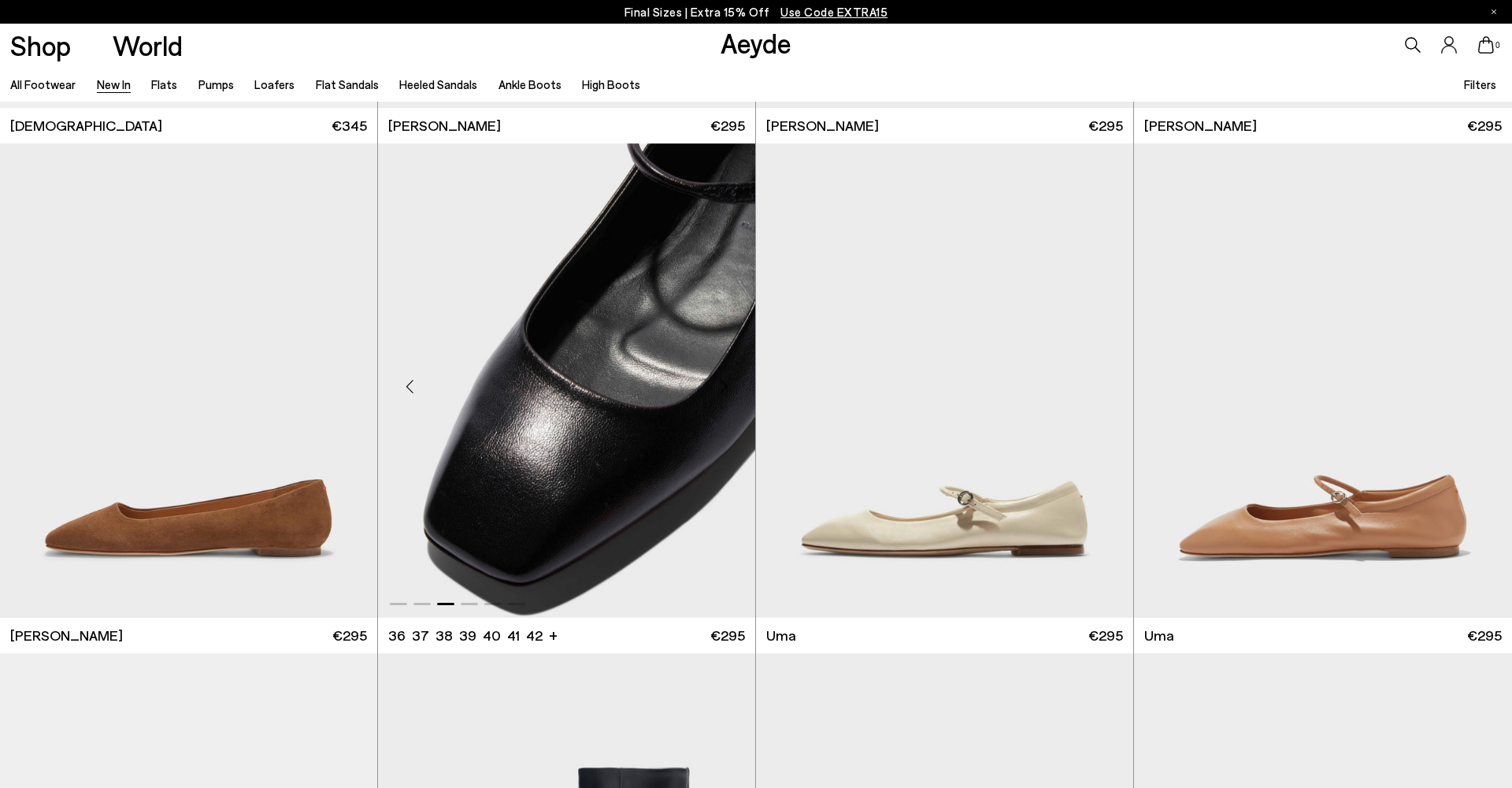
click at [721, 391] on div "Next slide" at bounding box center [724, 386] width 47 height 47
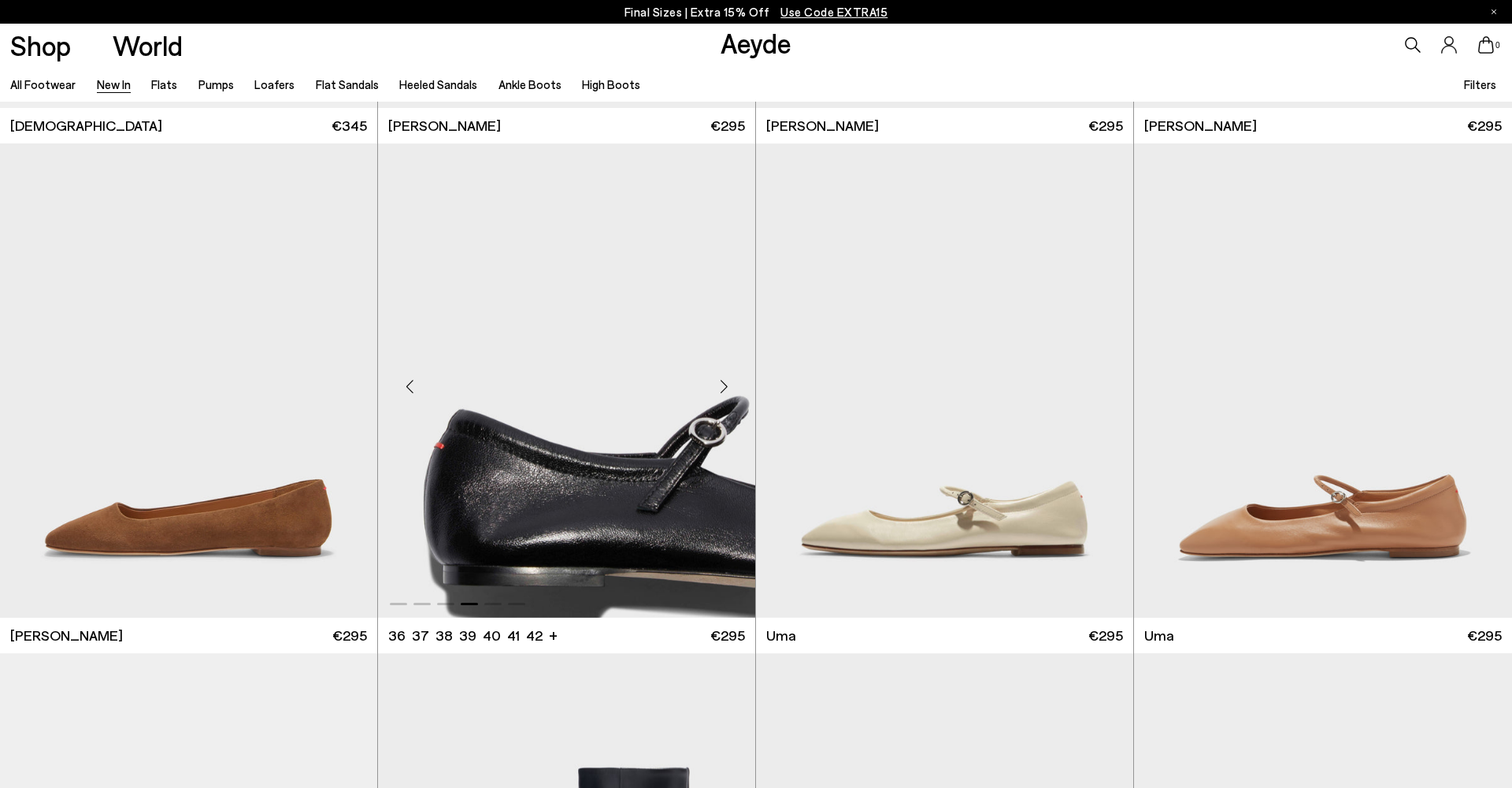
click at [721, 391] on div "Next slide" at bounding box center [724, 386] width 47 height 47
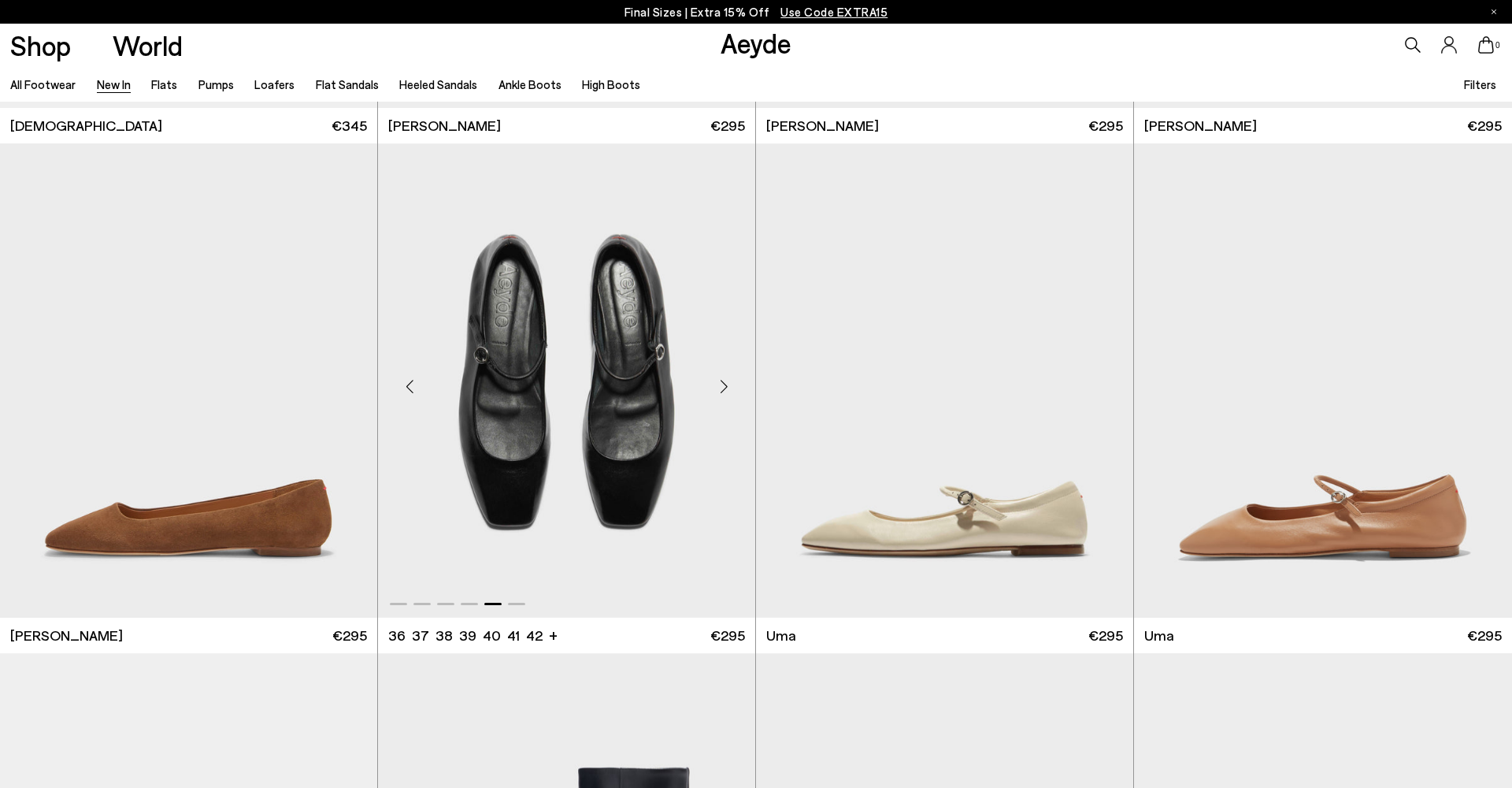
click at [721, 391] on div "Next slide" at bounding box center [724, 386] width 47 height 47
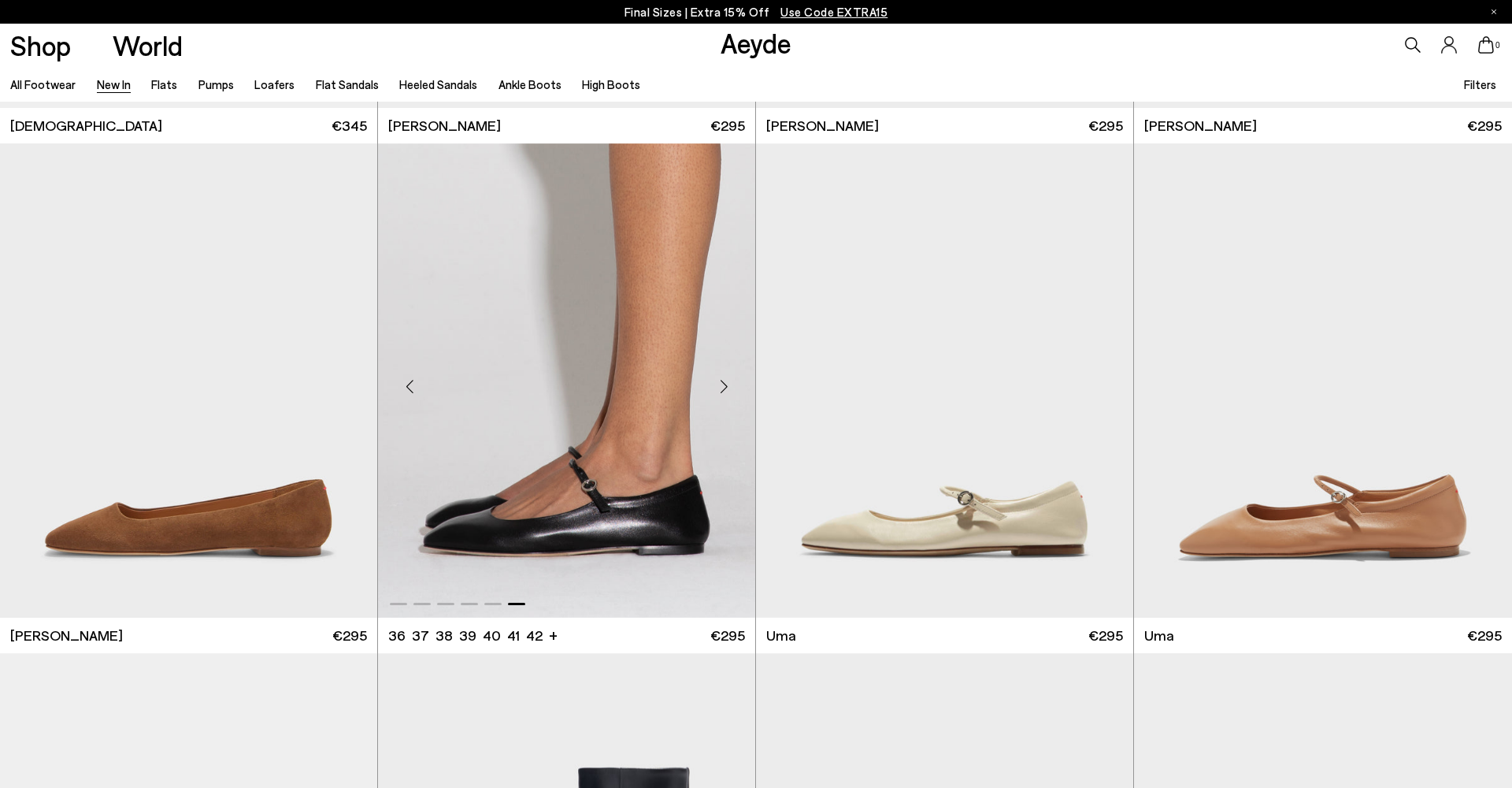
click at [721, 391] on div "Next slide" at bounding box center [724, 386] width 47 height 47
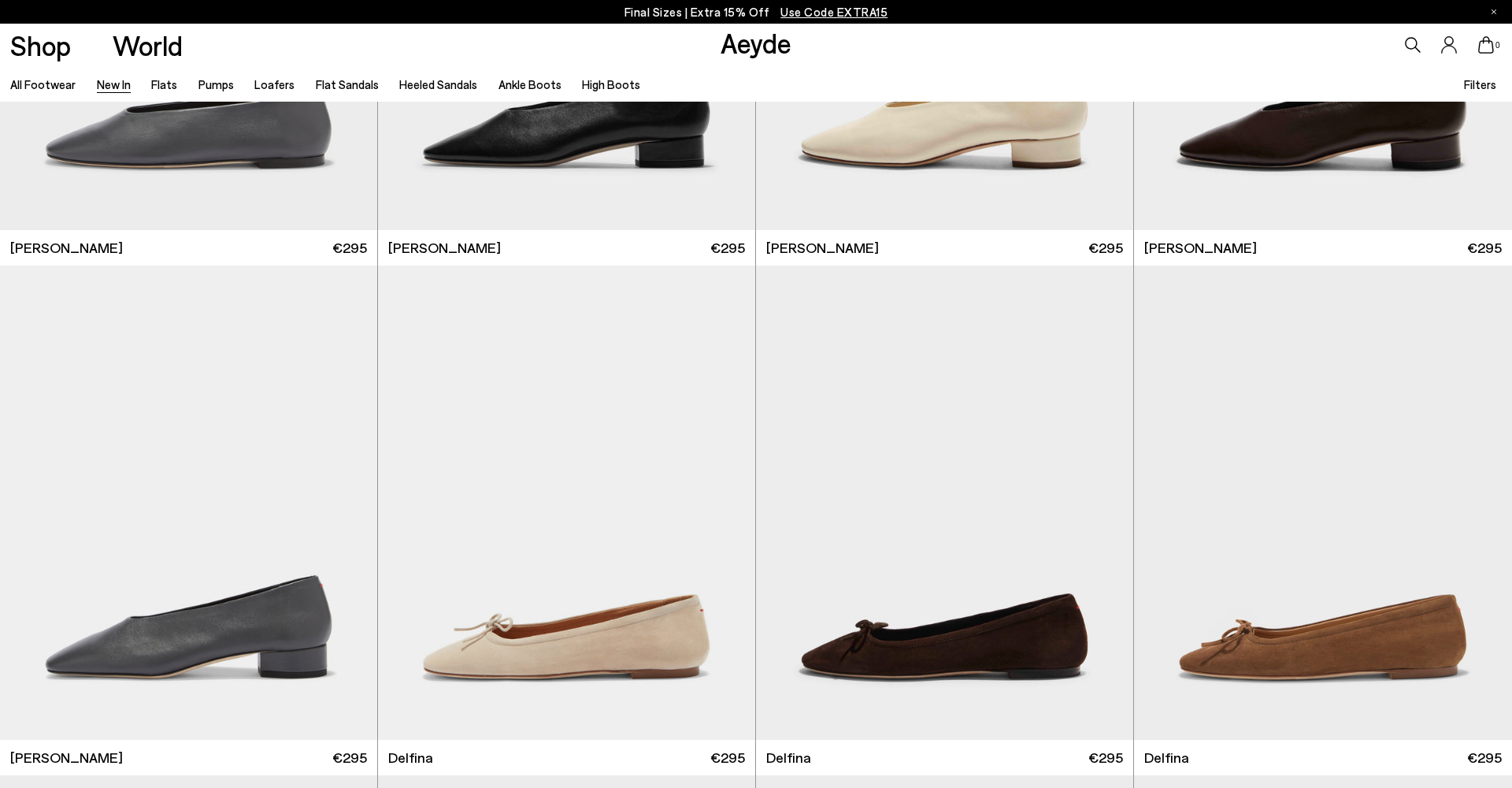
scroll to position [11556, 0]
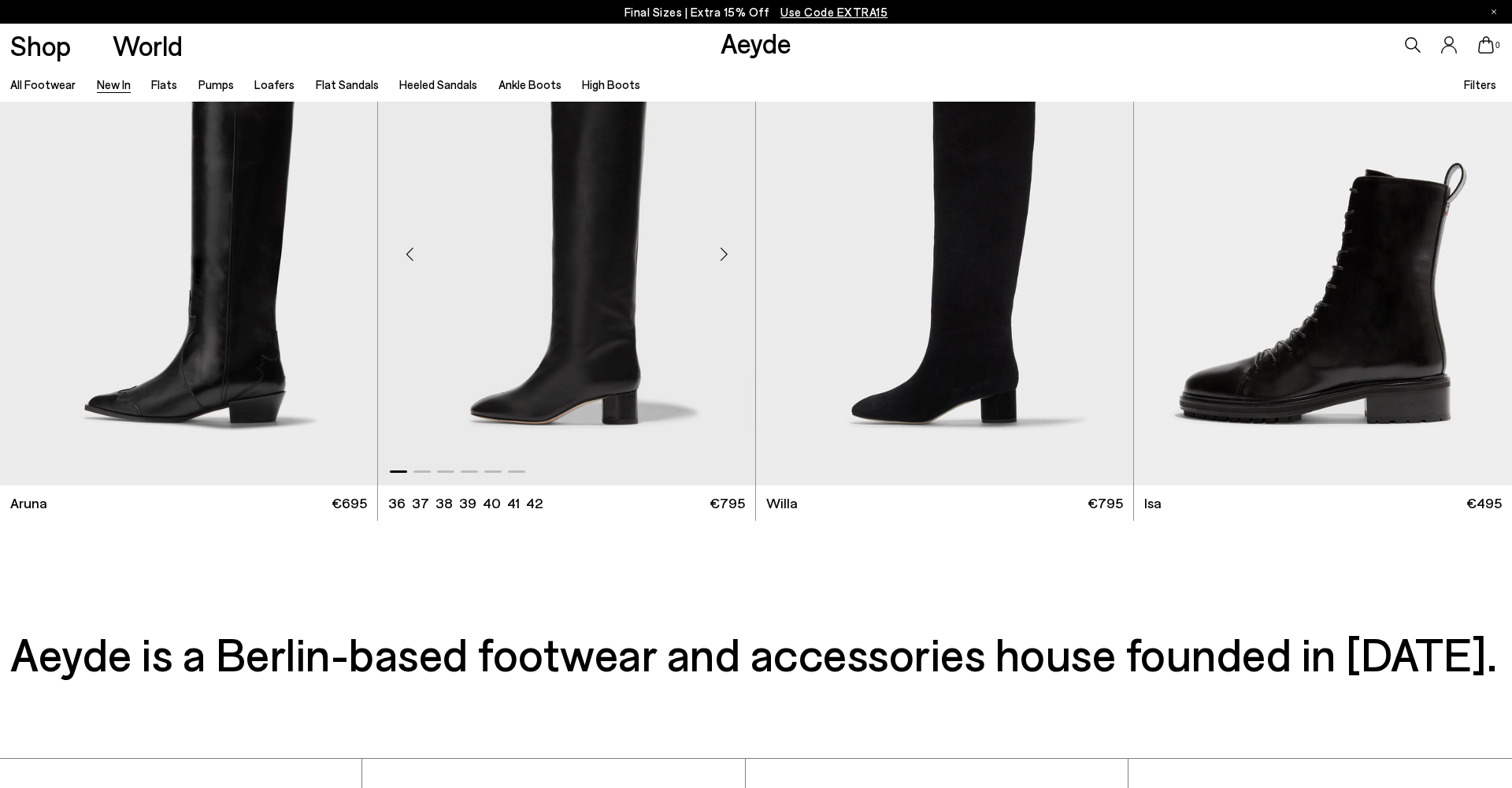
scroll to position [16904, 0]
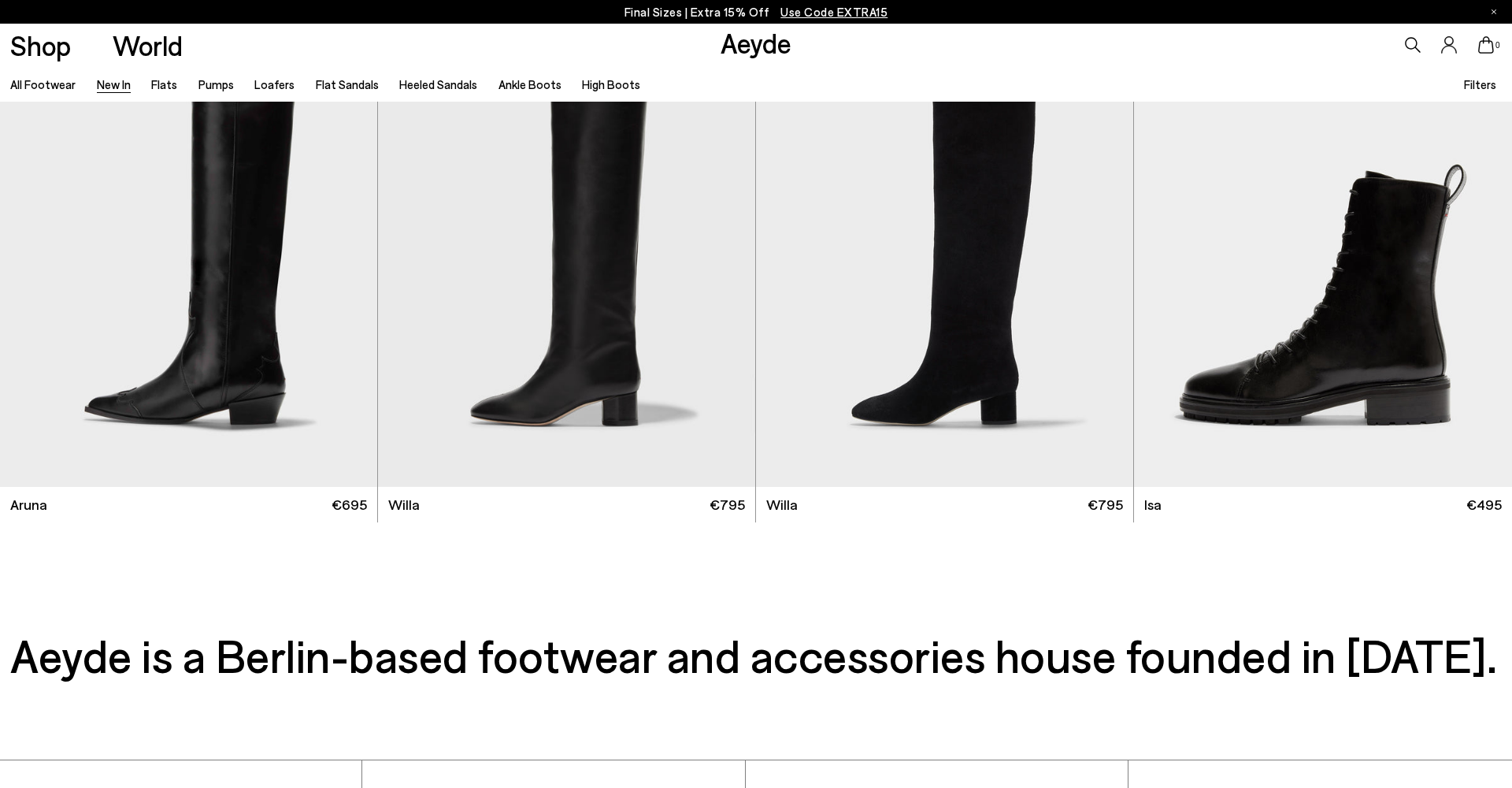
click at [657, 8] on p "Final Sizes | Extra 15% Off Use Code EXTRA15" at bounding box center [757, 12] width 264 height 20
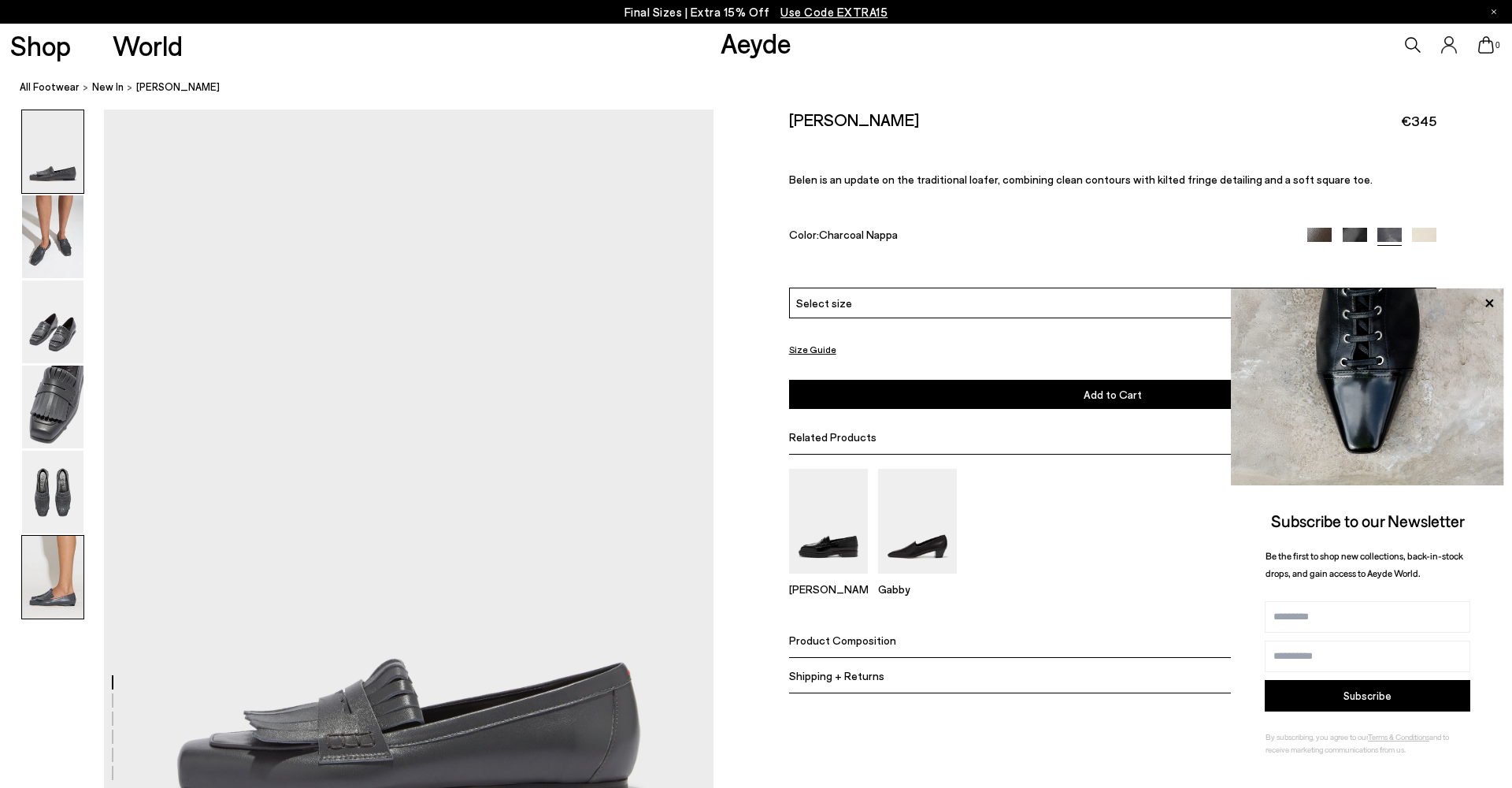
click at [60, 579] on img at bounding box center [52, 577] width 61 height 83
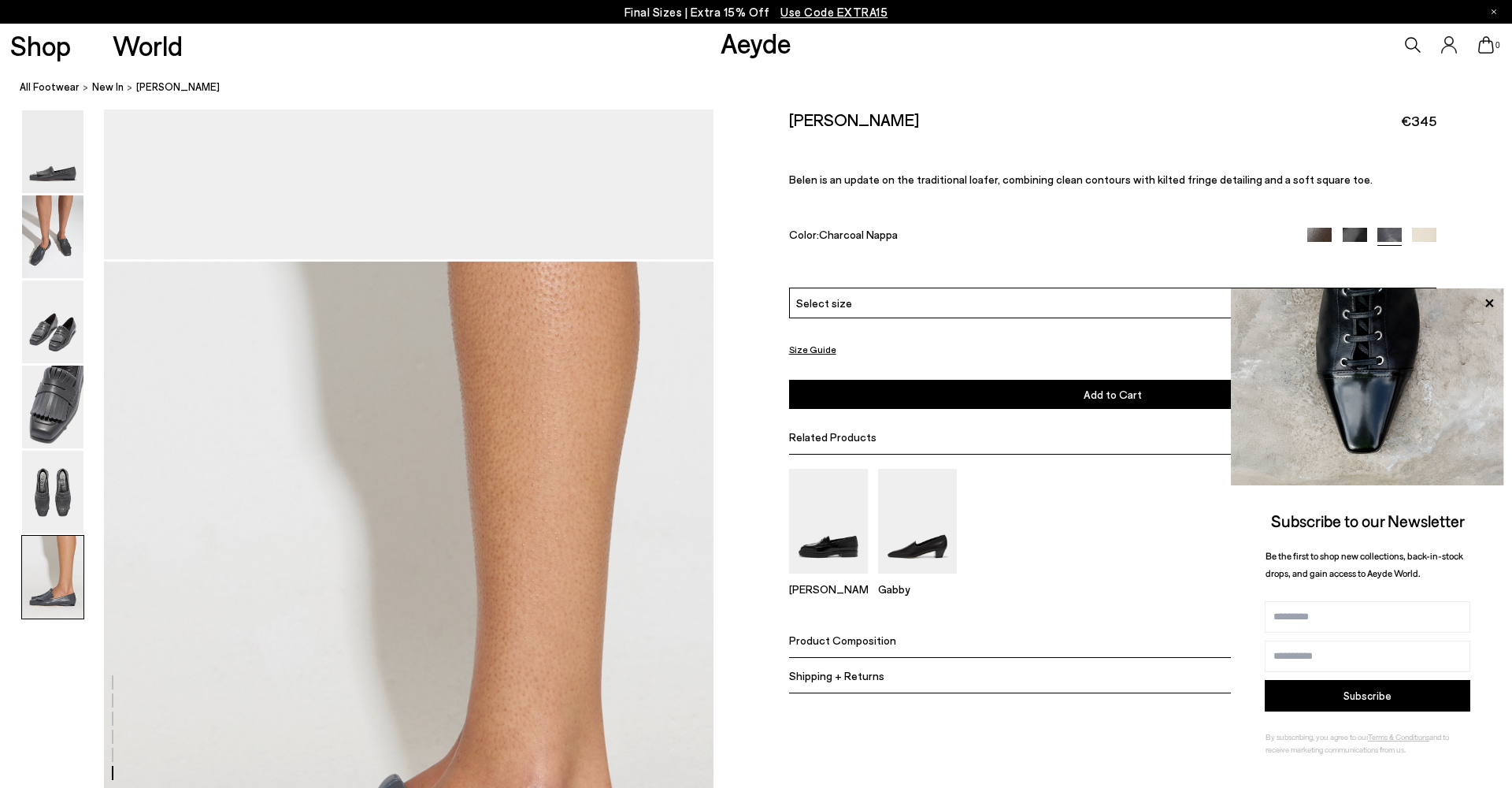
scroll to position [4183, 0]
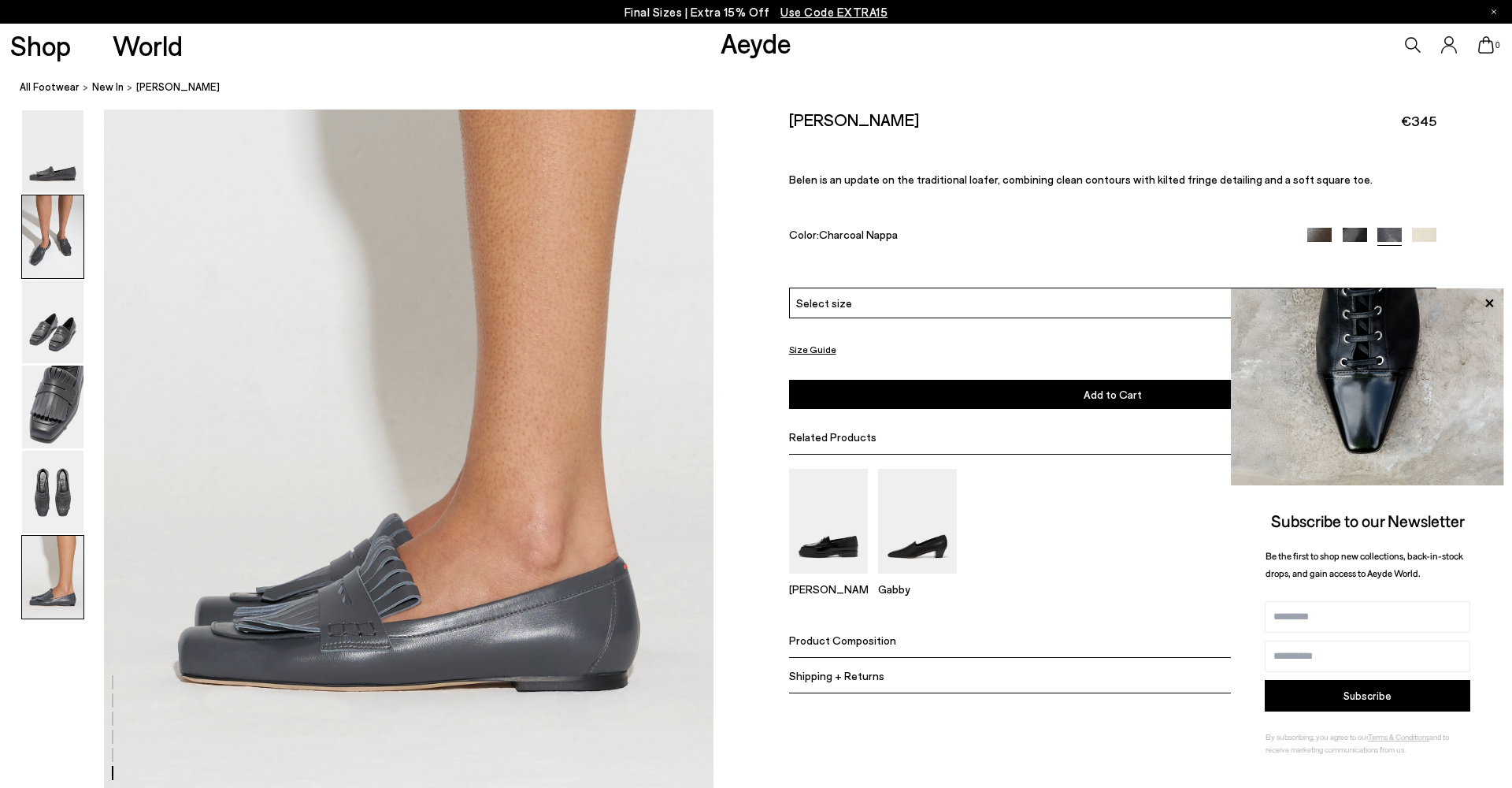
click at [41, 238] on img at bounding box center [52, 237] width 61 height 83
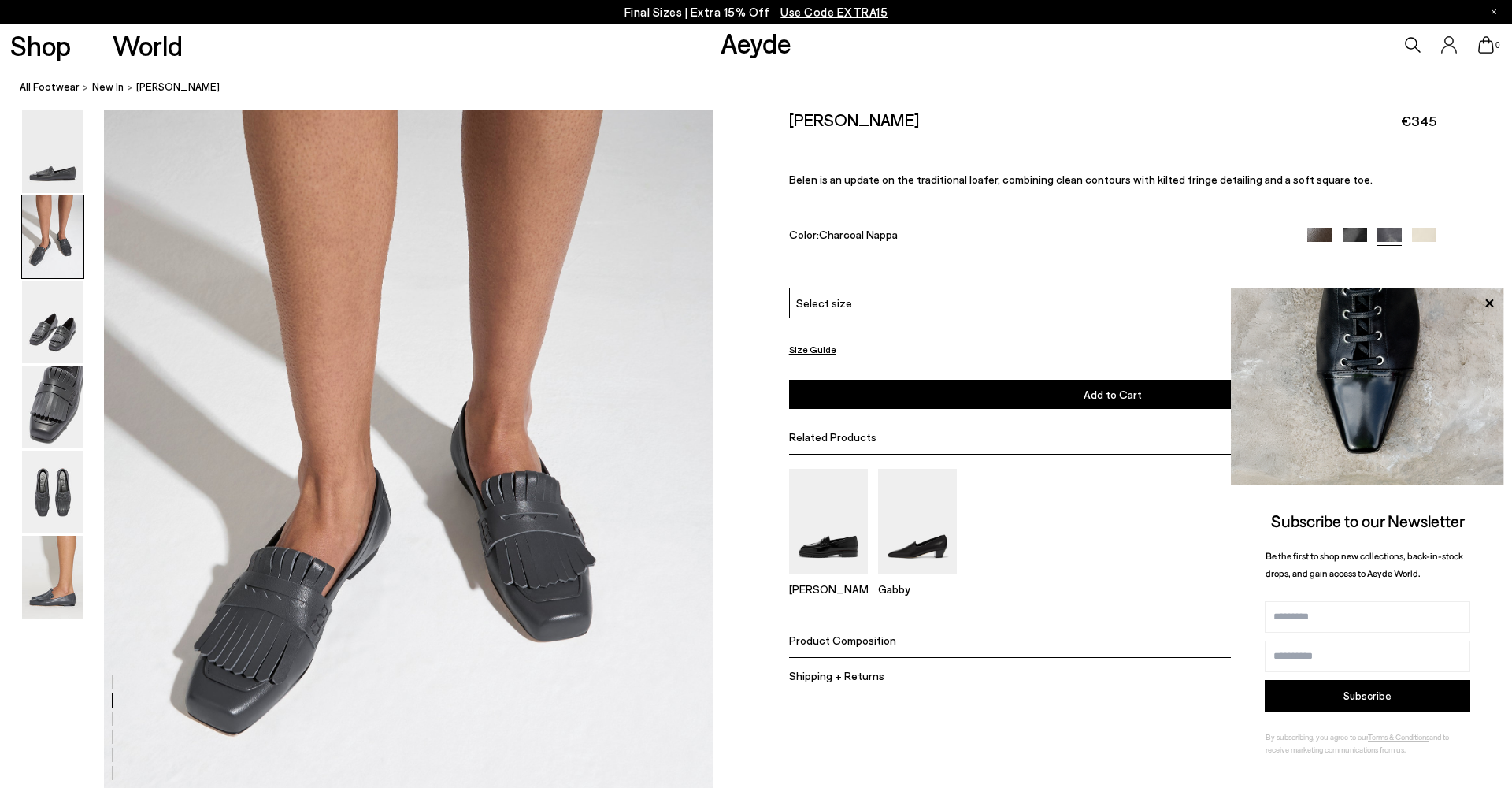
scroll to position [815, 0]
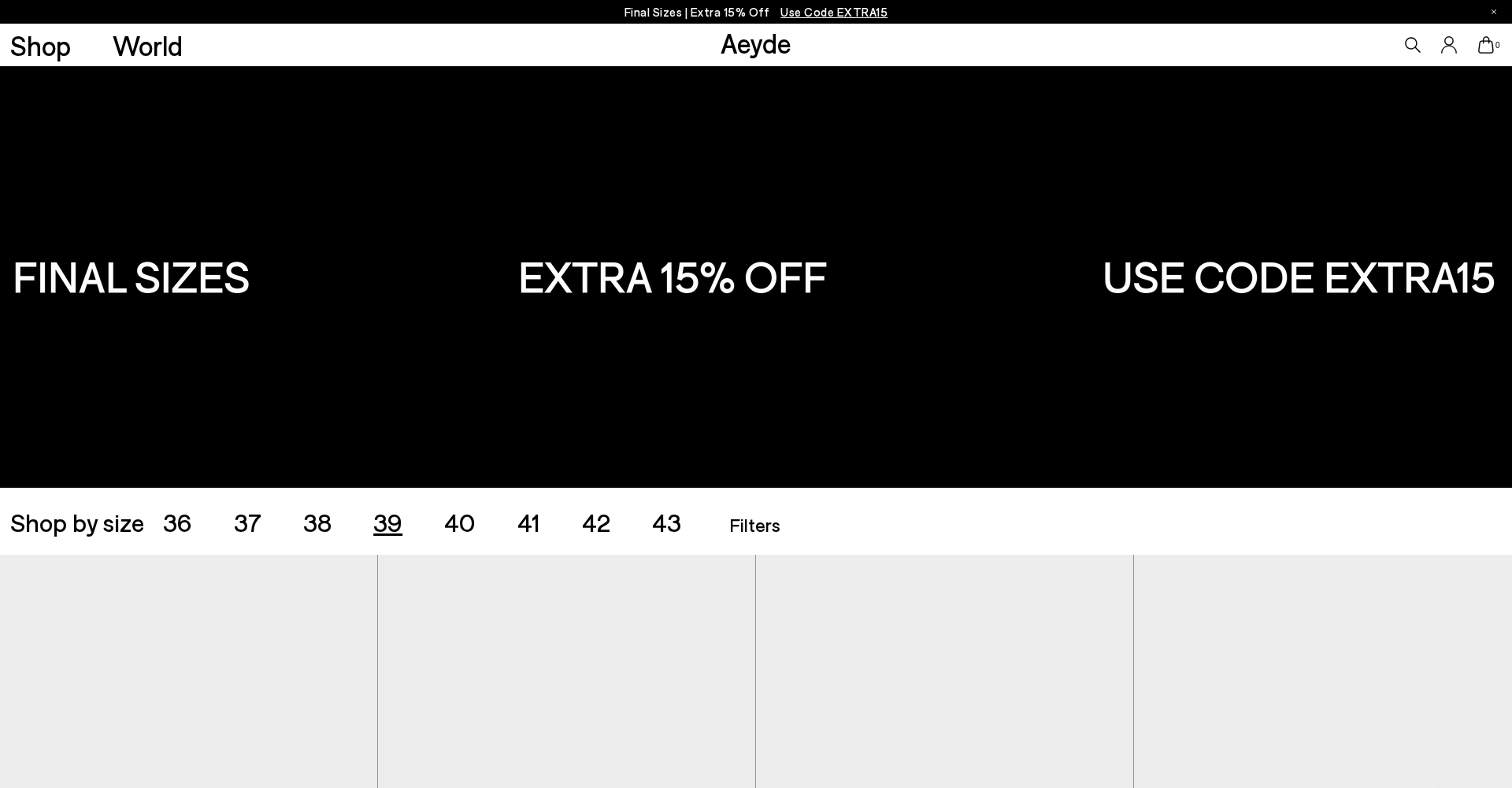
click at [388, 525] on span "39" at bounding box center [387, 521] width 29 height 30
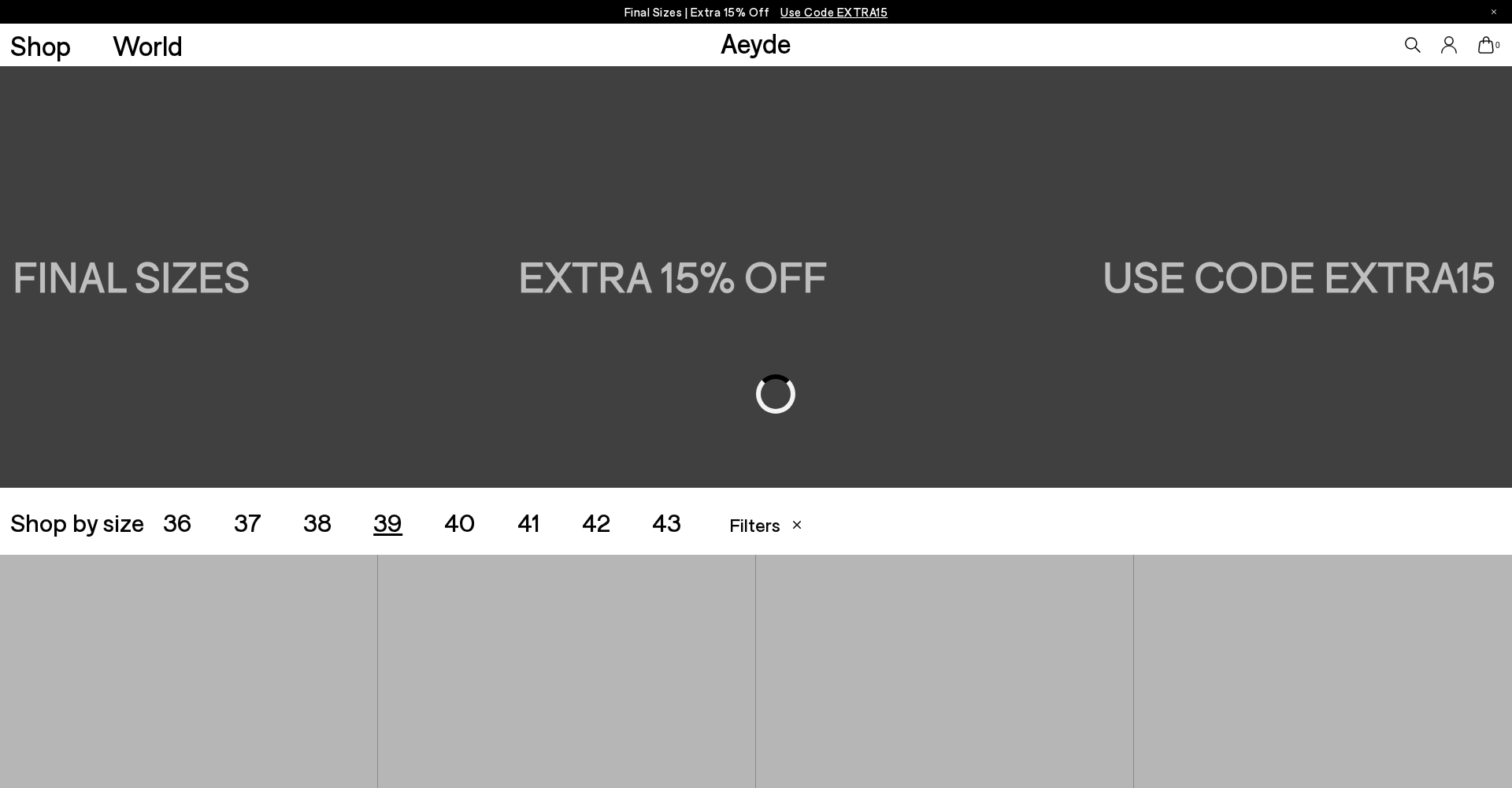
scroll to position [421, 0]
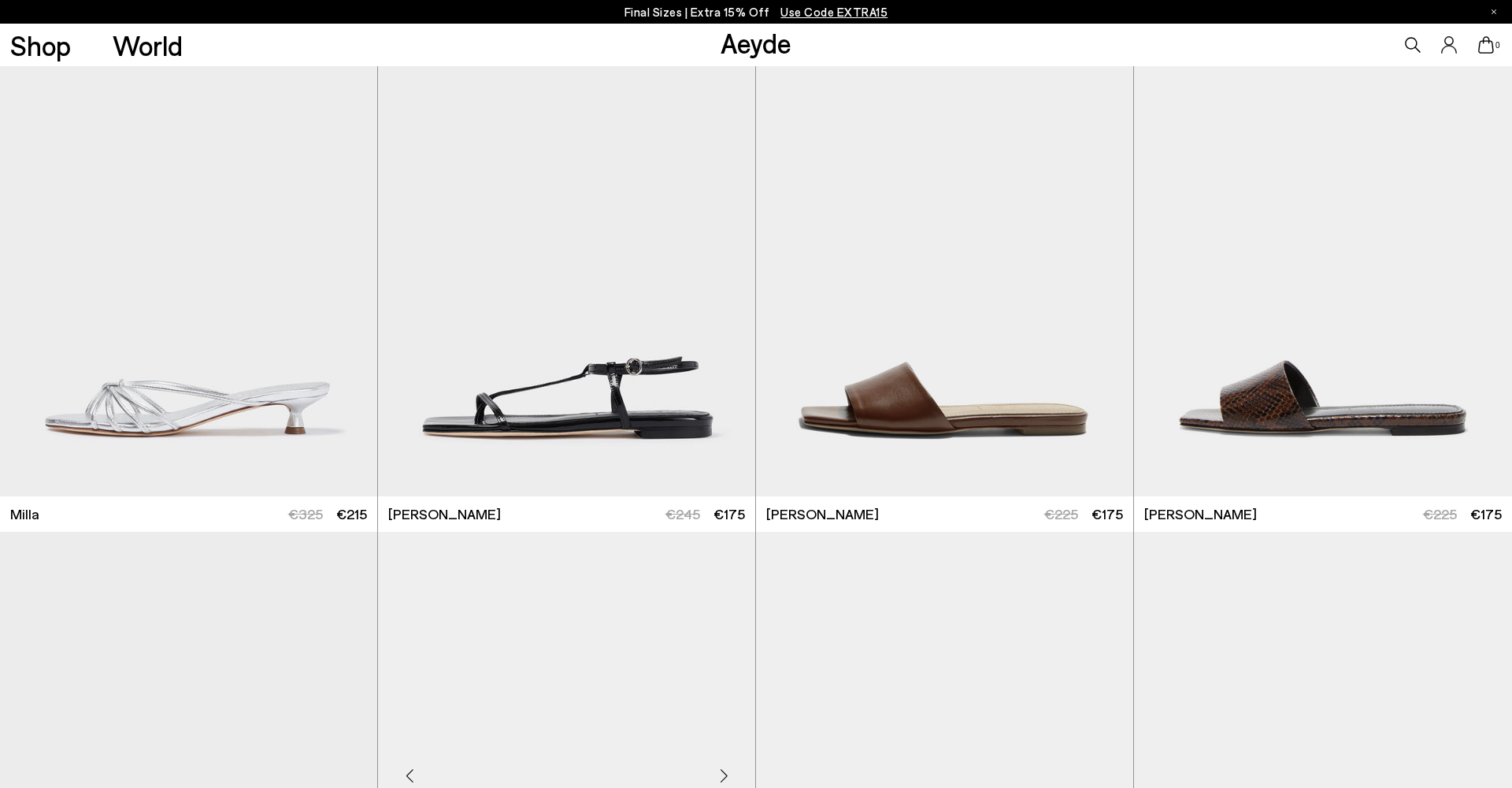
scroll to position [5116, 0]
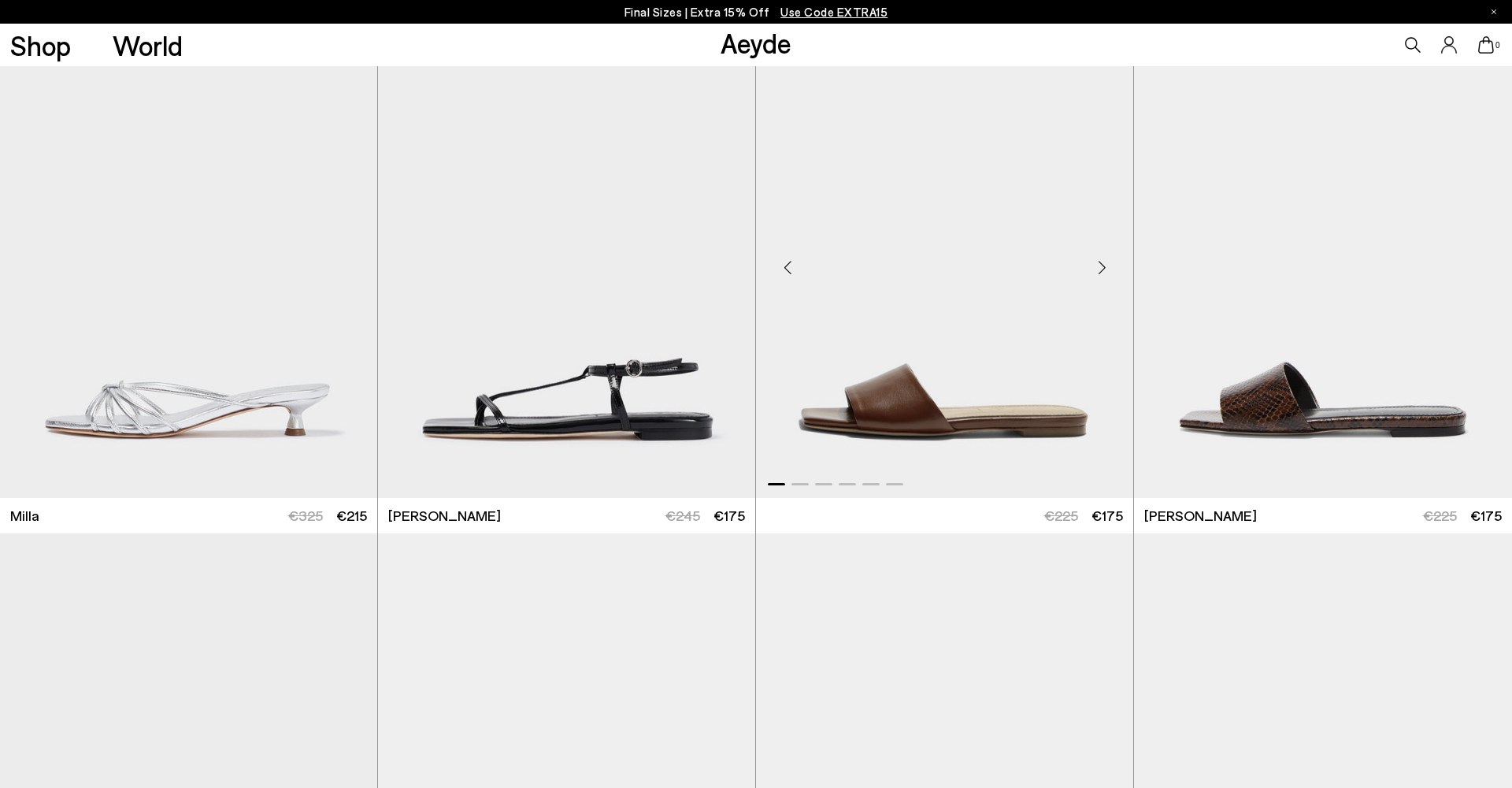
click at [783, 231] on img "1 / 6" at bounding box center [945, 260] width 377 height 474
